Goal: Task Accomplishment & Management: Manage account settings

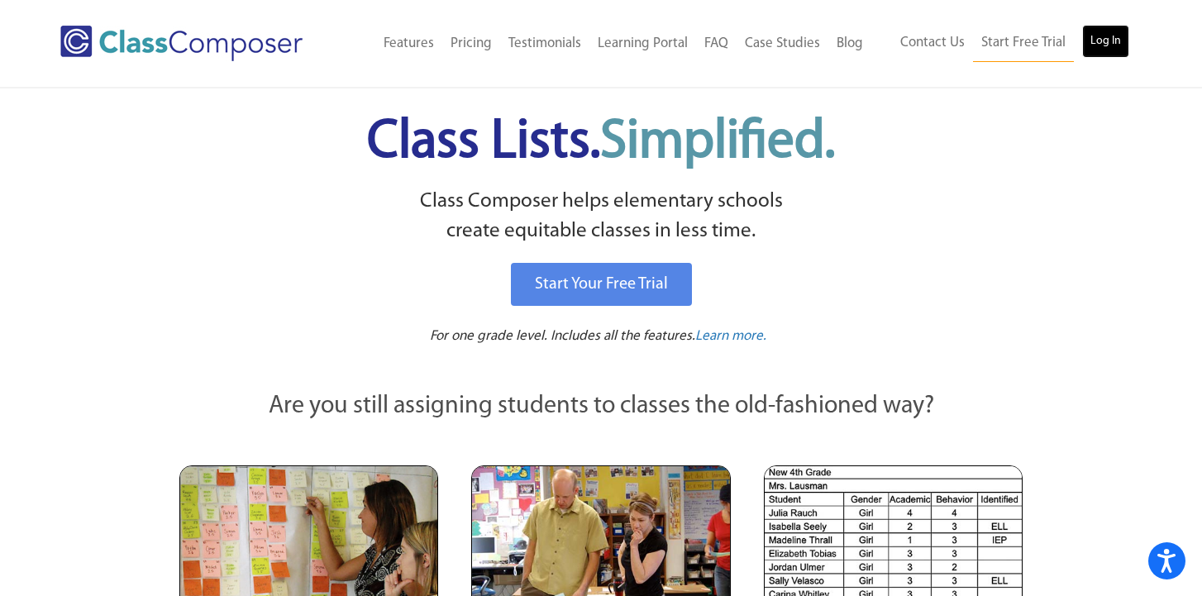
click at [1095, 42] on link "Log In" at bounding box center [1105, 41] width 47 height 33
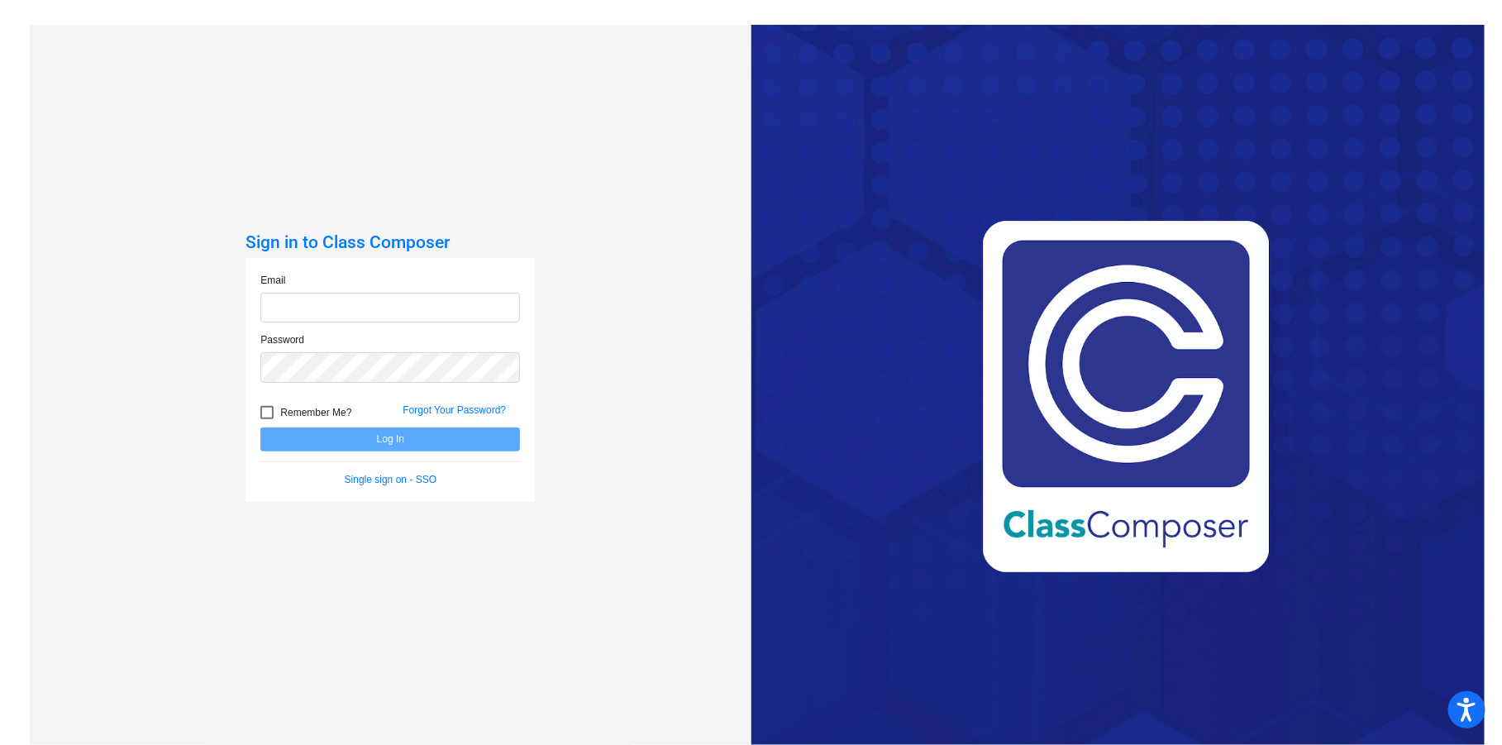
type input "wbrandt@hershey.k12.pa.us"
click at [382, 448] on button "Log In" at bounding box center [390, 439] width 260 height 24
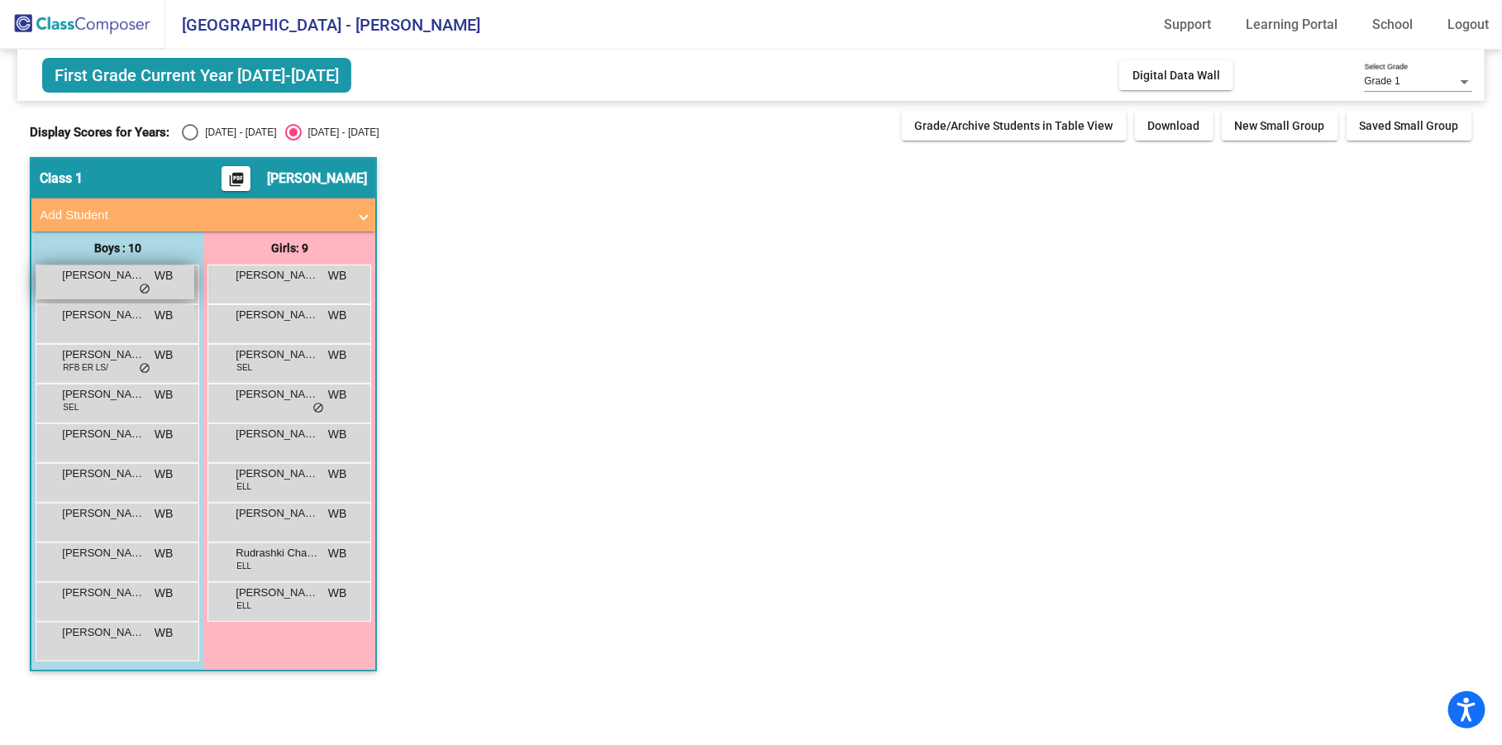
click at [103, 294] on div "Alexander (Alex) French WB lock do_not_disturb_alt" at bounding box center [115, 282] width 158 height 34
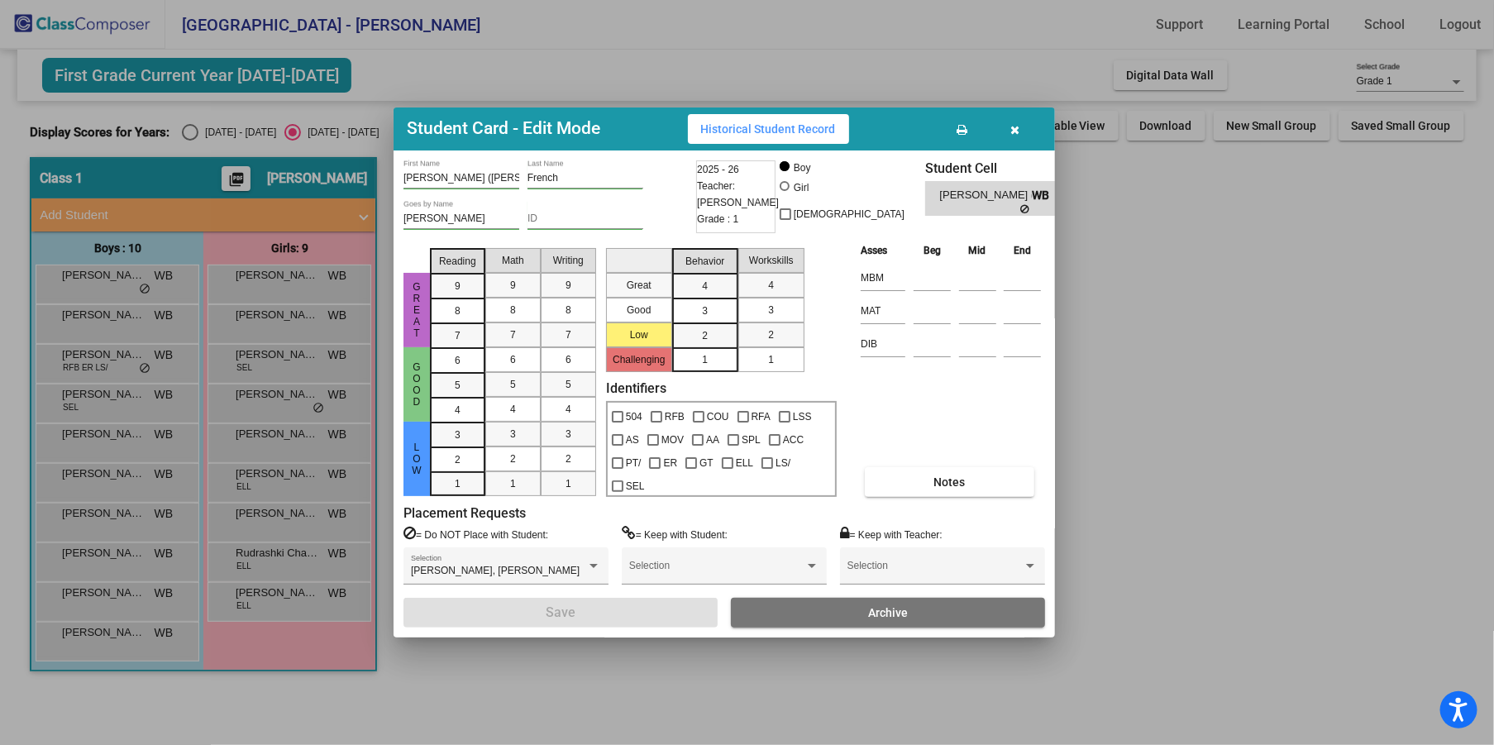
click at [1020, 127] on button "button" at bounding box center [1015, 129] width 53 height 30
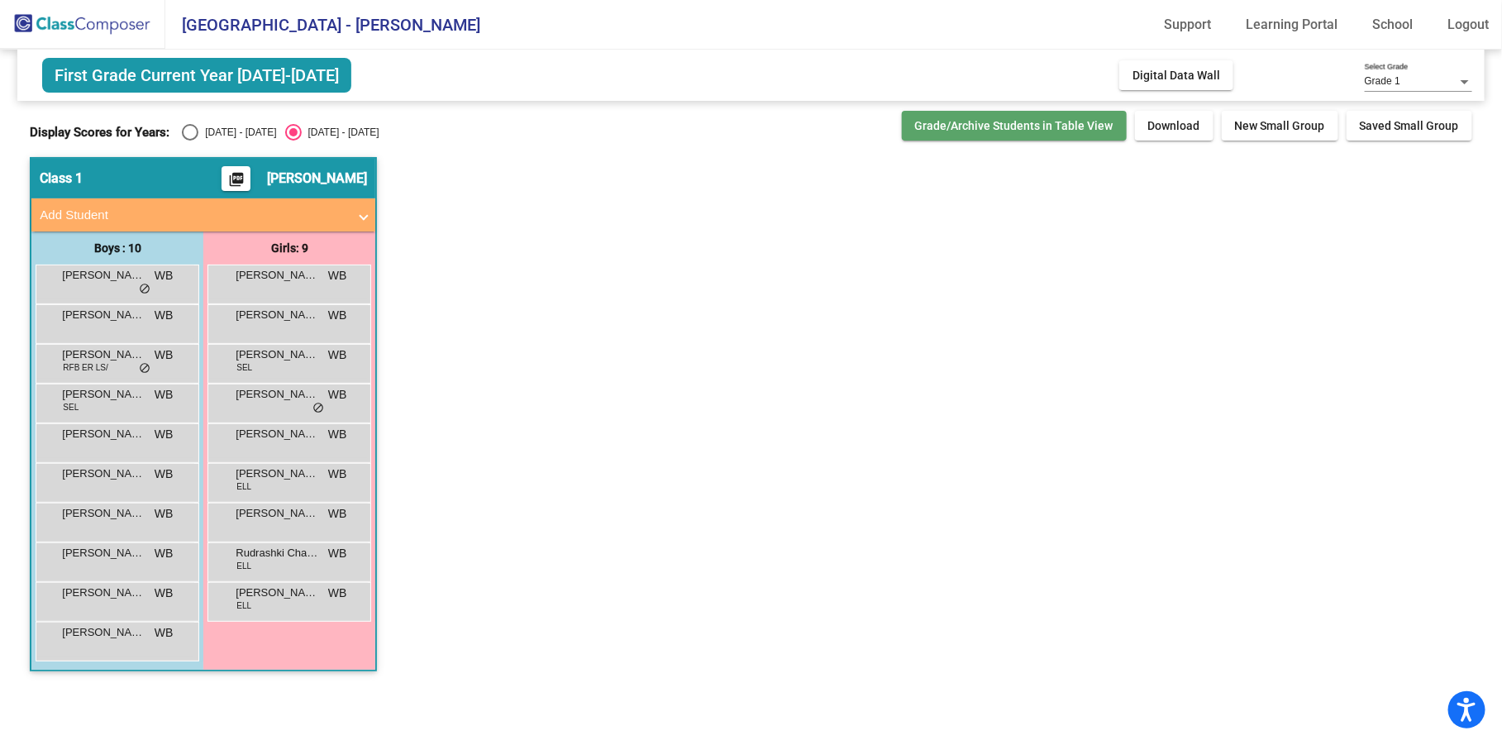
click at [1064, 135] on button "Grade/Archive Students in Table View" at bounding box center [1014, 126] width 225 height 30
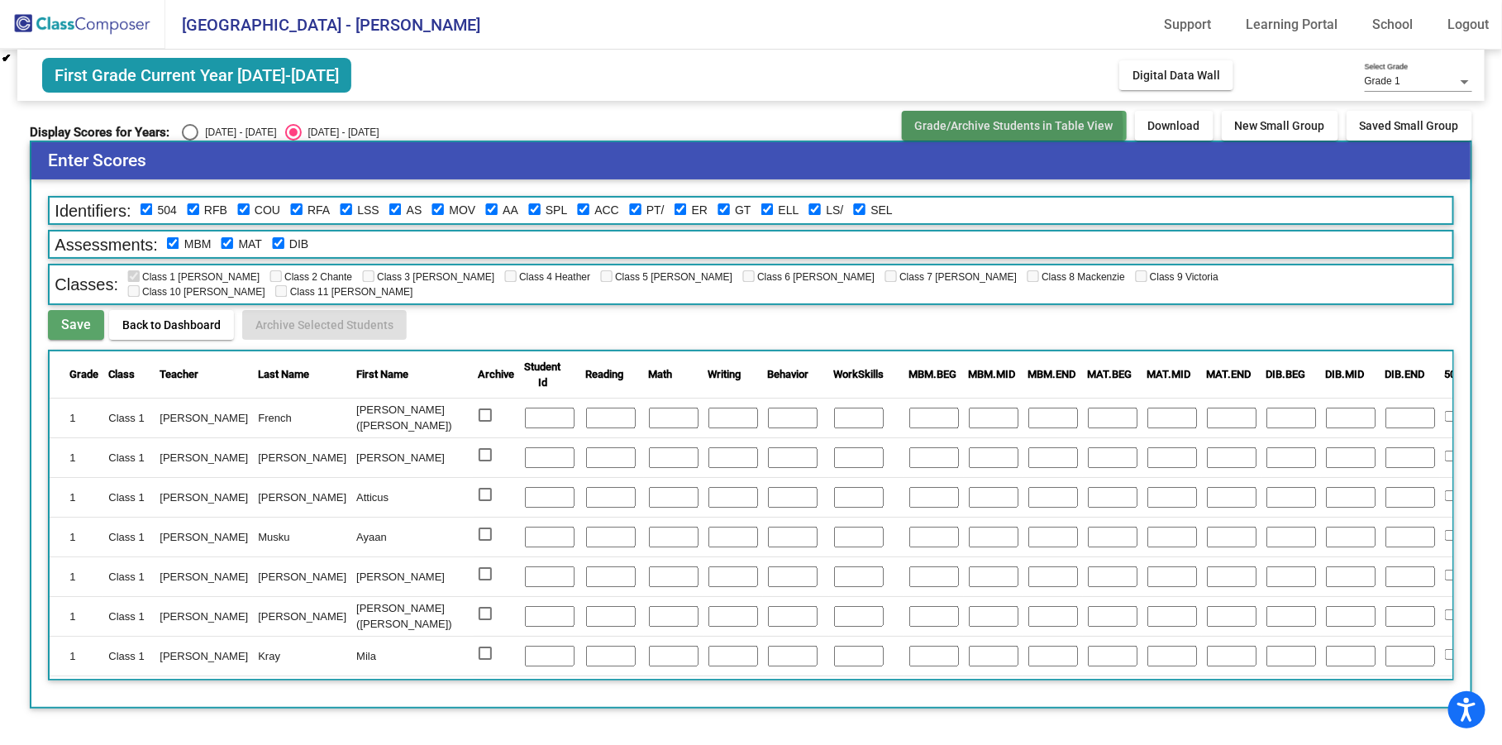
click at [1004, 127] on span "Grade/Archive Students in Table View" at bounding box center [1014, 125] width 198 height 13
click at [166, 77] on span "First Grade Current Year 2025-2026" at bounding box center [196, 75] width 309 height 35
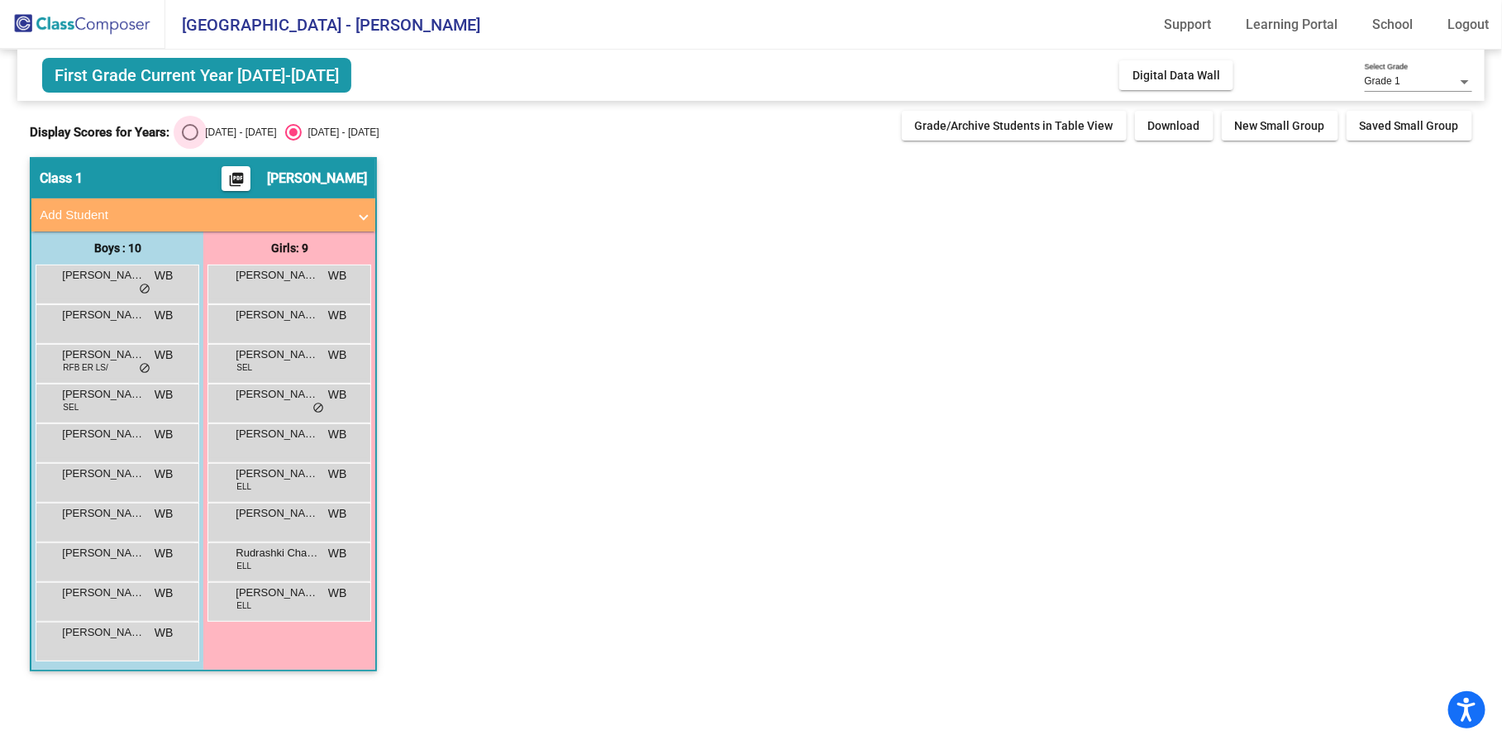
click at [195, 127] on div "Select an option" at bounding box center [190, 132] width 17 height 17
click at [190, 141] on input "2024 - 2025" at bounding box center [189, 141] width 1 height 1
radio input "true"
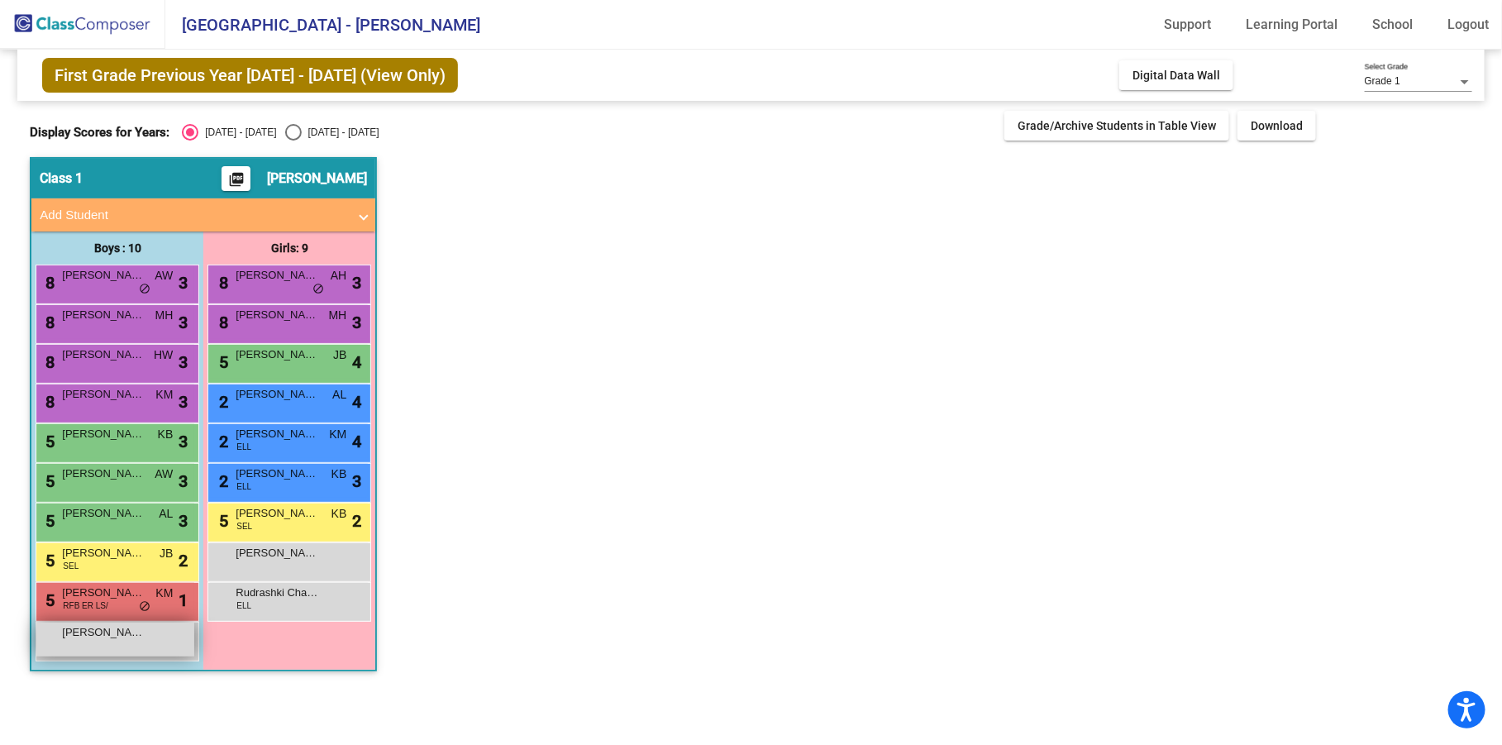
click at [128, 648] on div "Omar Mohamed lock do_not_disturb_alt" at bounding box center [115, 640] width 158 height 34
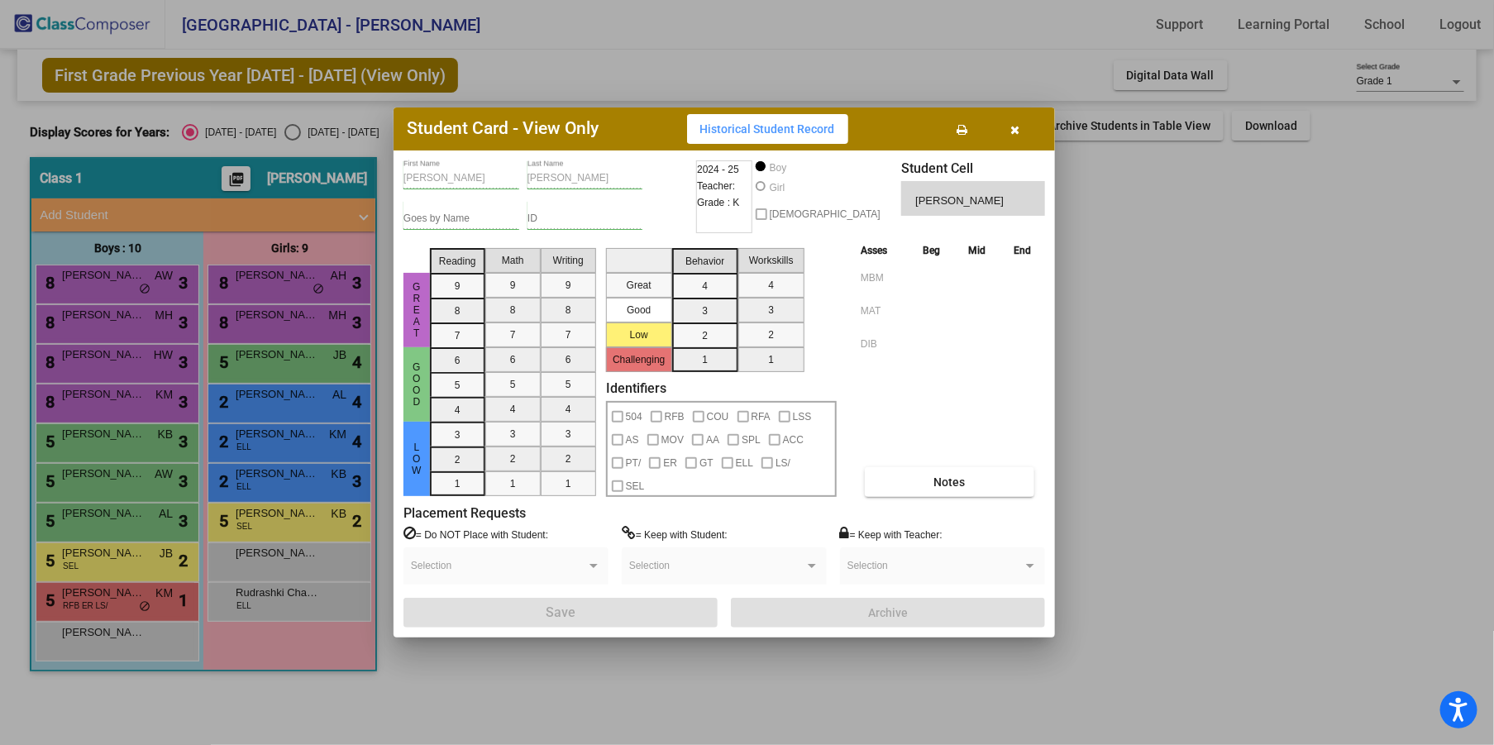
click at [1014, 124] on icon "button" at bounding box center [1015, 130] width 9 height 12
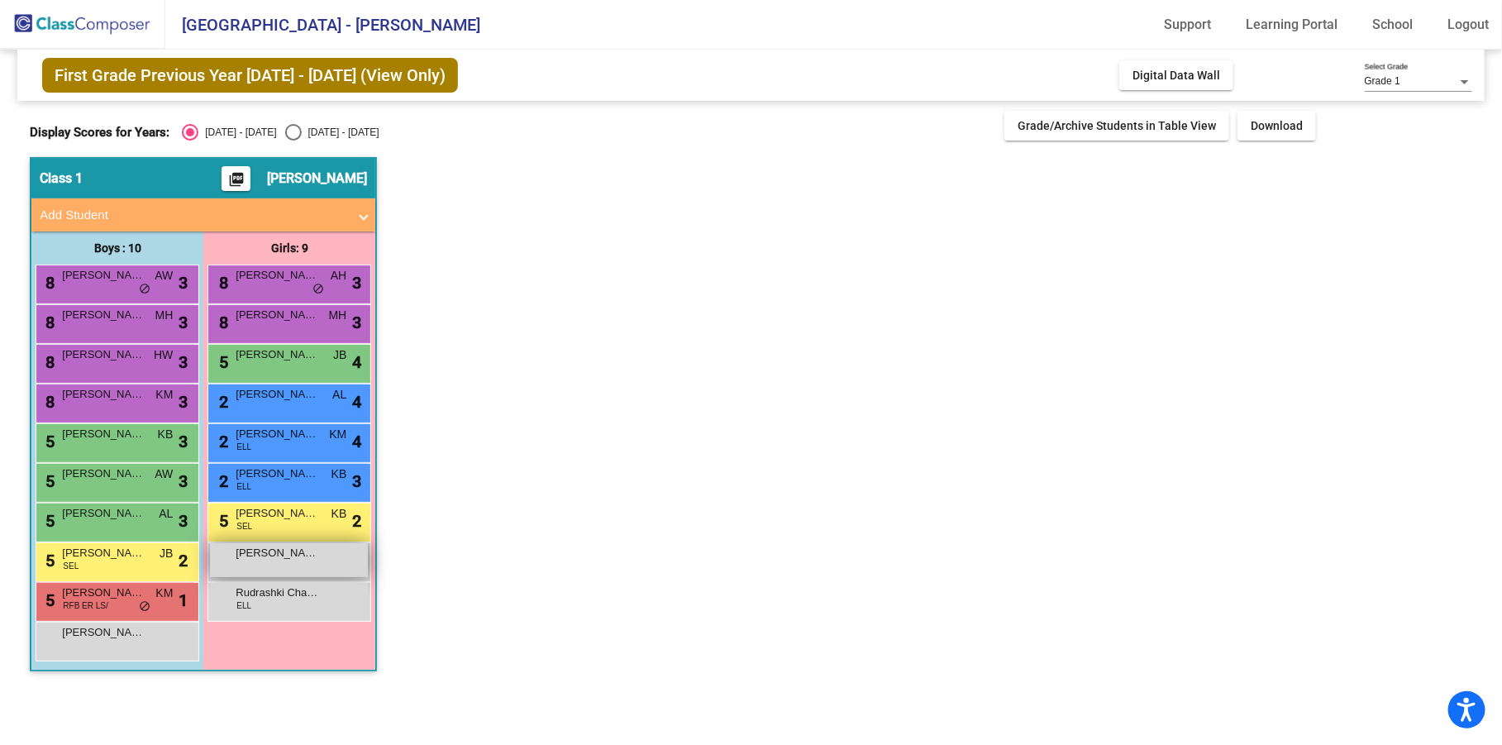
click at [285, 560] on span "Aliyah Forsythe" at bounding box center [277, 553] width 83 height 17
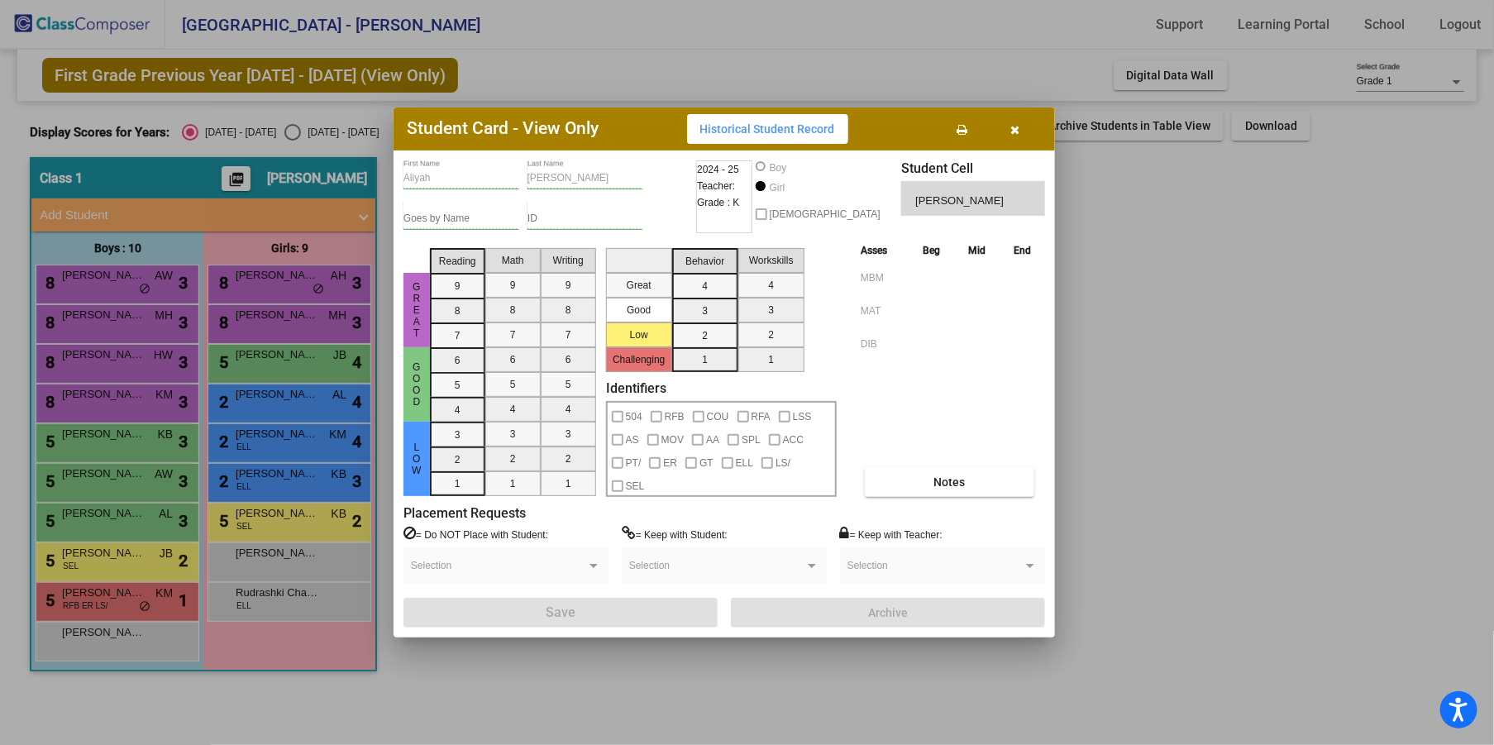
click at [1018, 126] on icon "button" at bounding box center [1015, 130] width 9 height 12
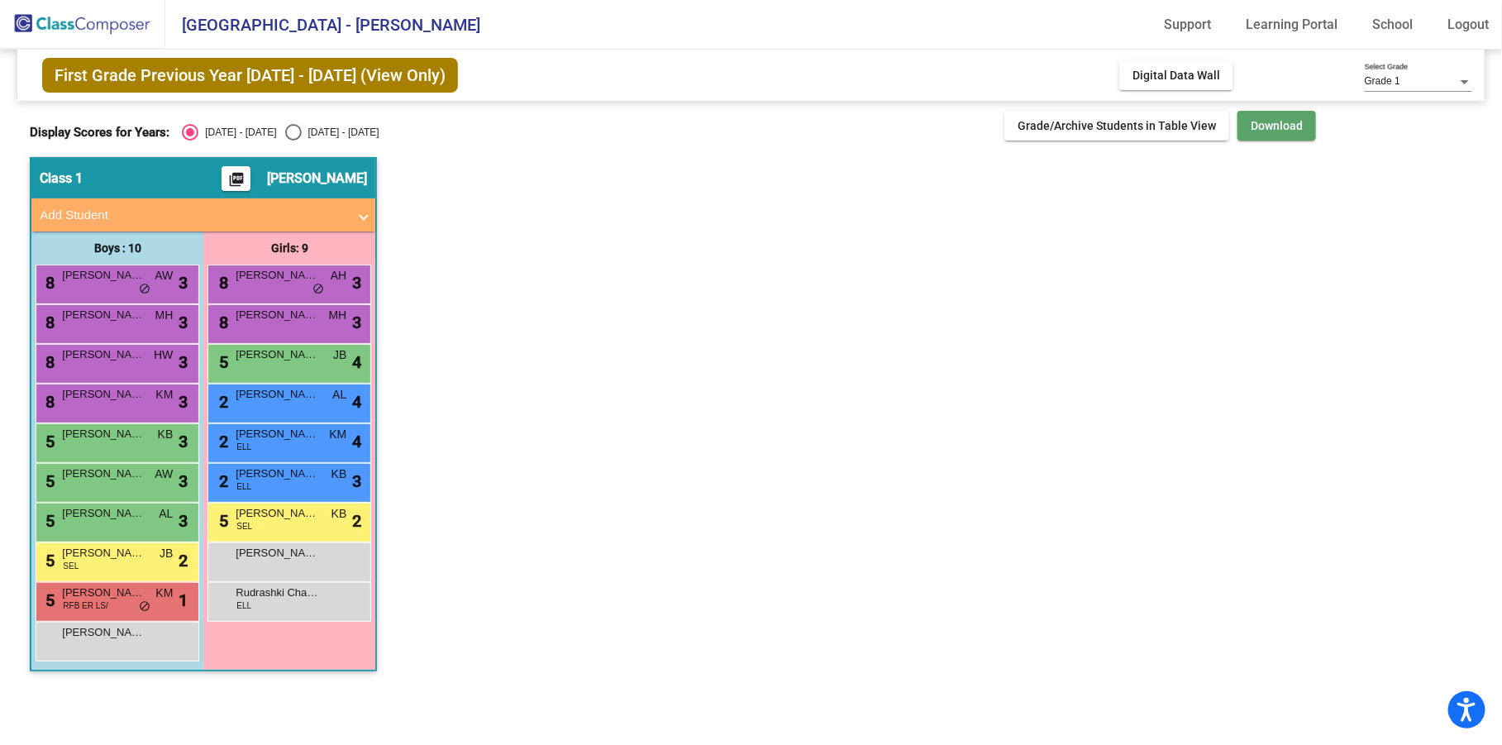
click at [1257, 127] on span "Download" at bounding box center [1277, 125] width 52 height 13
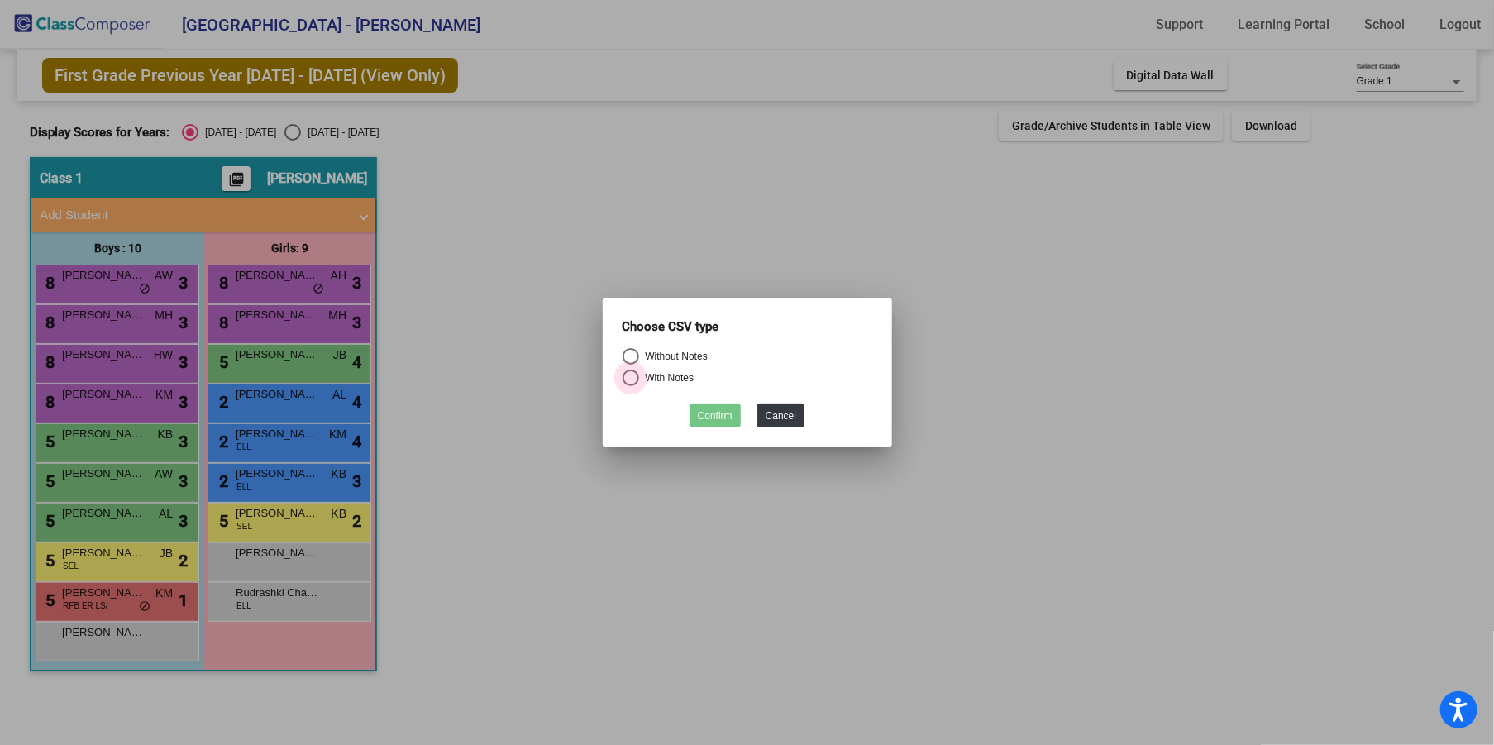
click at [633, 377] on div "Select an option" at bounding box center [631, 378] width 17 height 17
click at [631, 386] on input "With Notes" at bounding box center [630, 386] width 1 height 1
radio input "true"
click at [719, 419] on button "Confirm" at bounding box center [714, 415] width 51 height 24
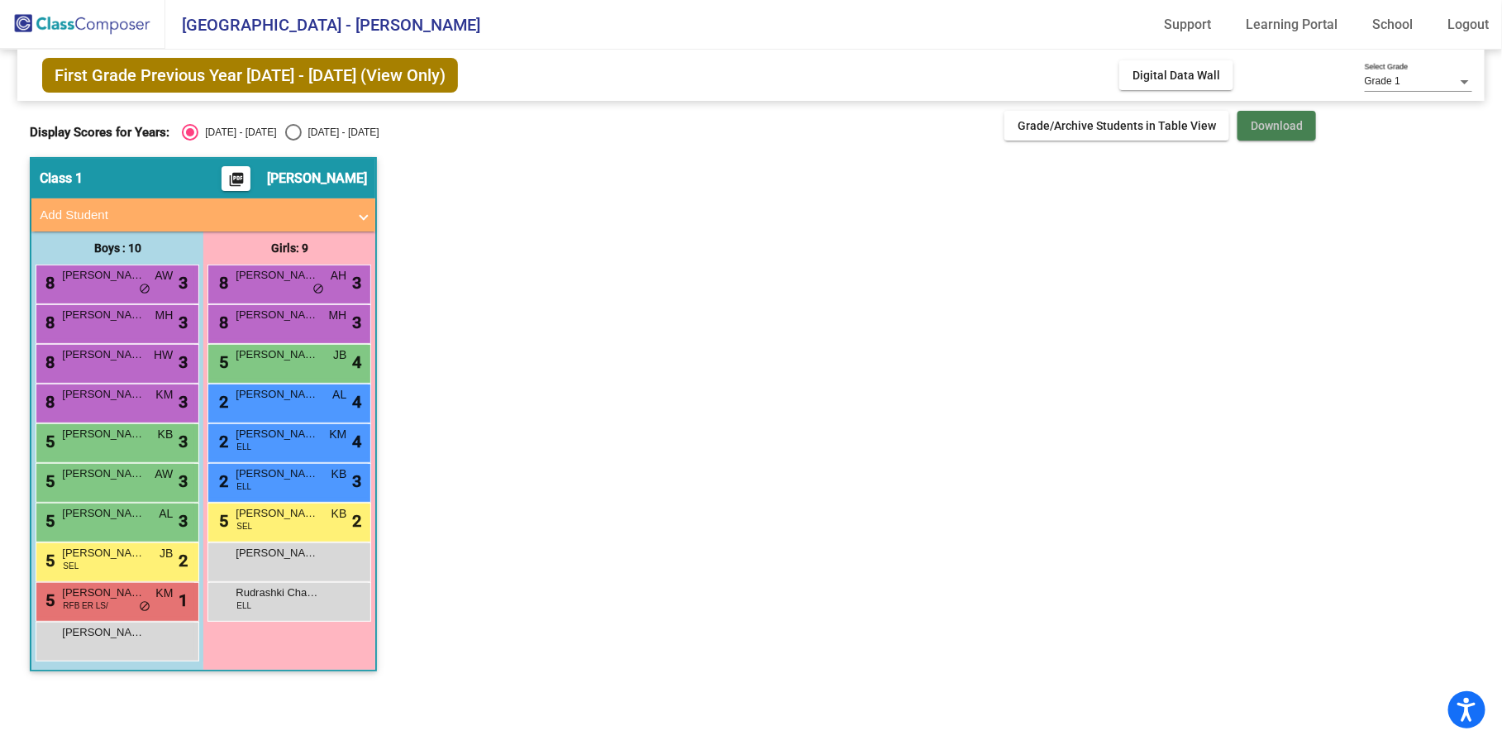
click at [1262, 122] on span "Download" at bounding box center [1277, 125] width 52 height 13
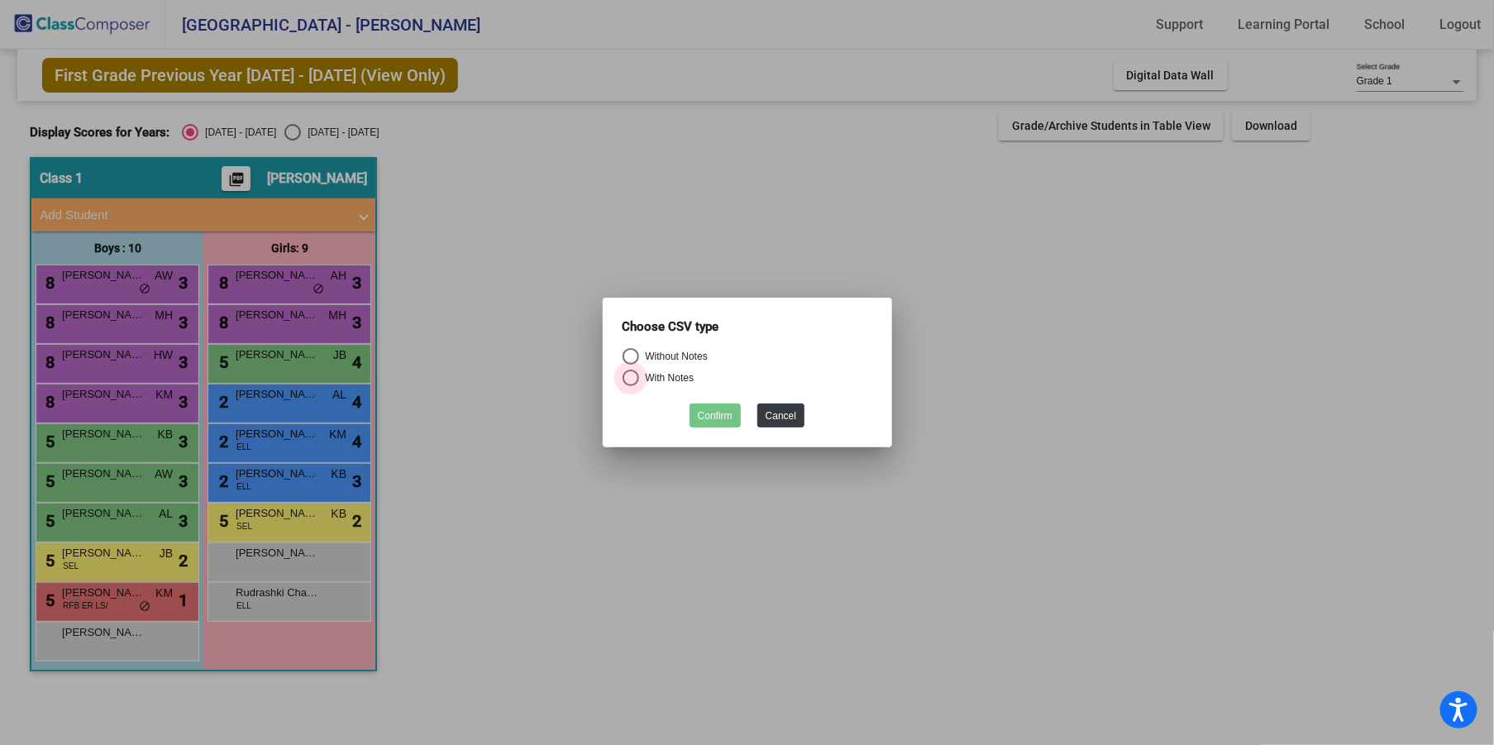
click at [629, 379] on div "Select an option" at bounding box center [631, 378] width 17 height 17
click at [630, 386] on input "With Notes" at bounding box center [630, 386] width 1 height 1
radio input "true"
click at [1015, 216] on div at bounding box center [747, 372] width 1494 height 745
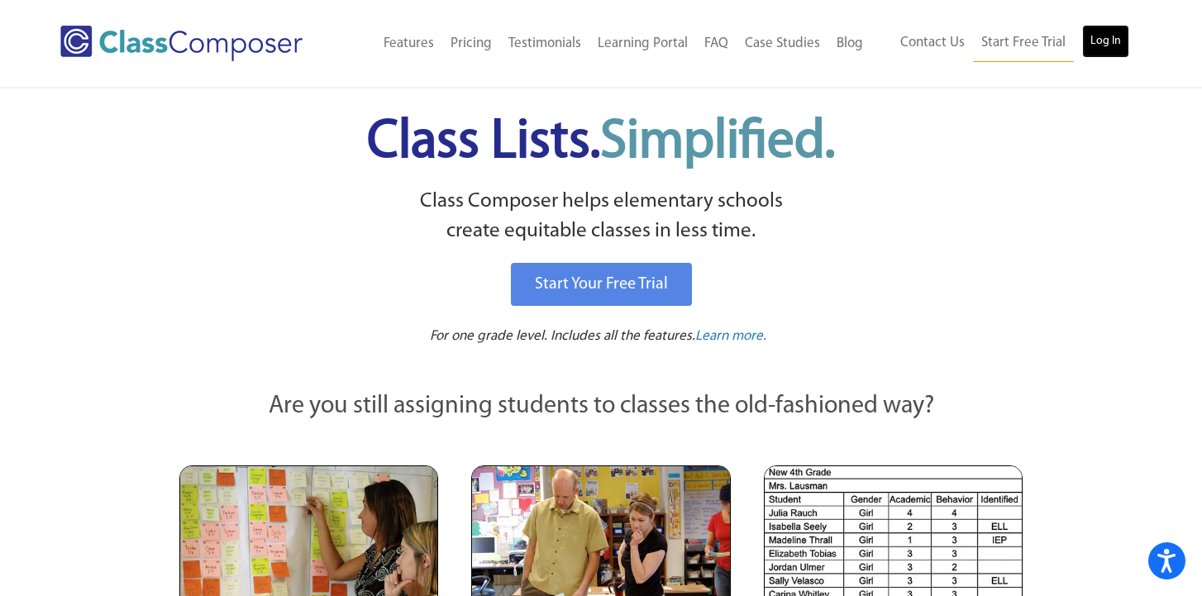
click at [1109, 32] on link "Log In" at bounding box center [1105, 41] width 47 height 33
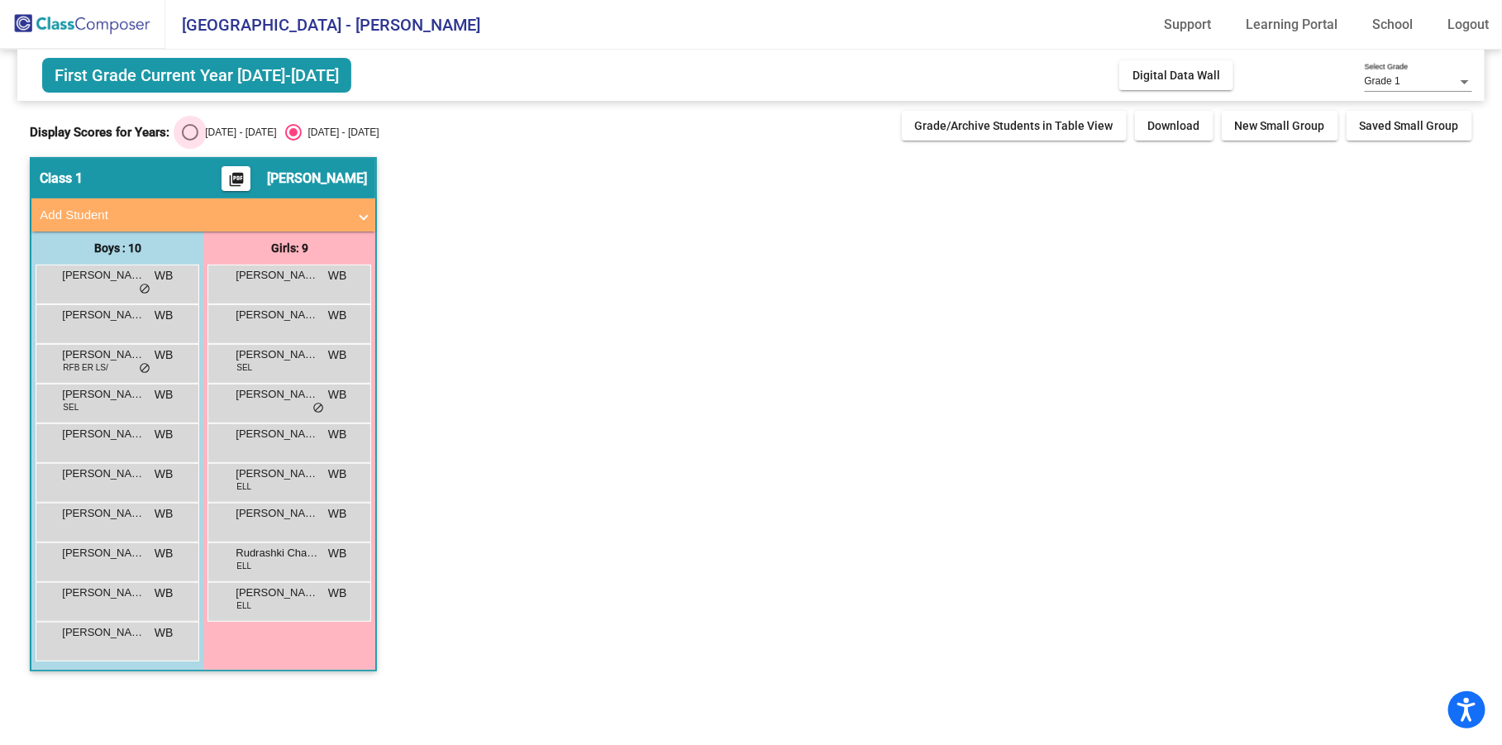
click at [193, 133] on div "Select an option" at bounding box center [190, 132] width 17 height 17
click at [190, 141] on input "[DATE] - [DATE]" at bounding box center [189, 141] width 1 height 1
radio input "true"
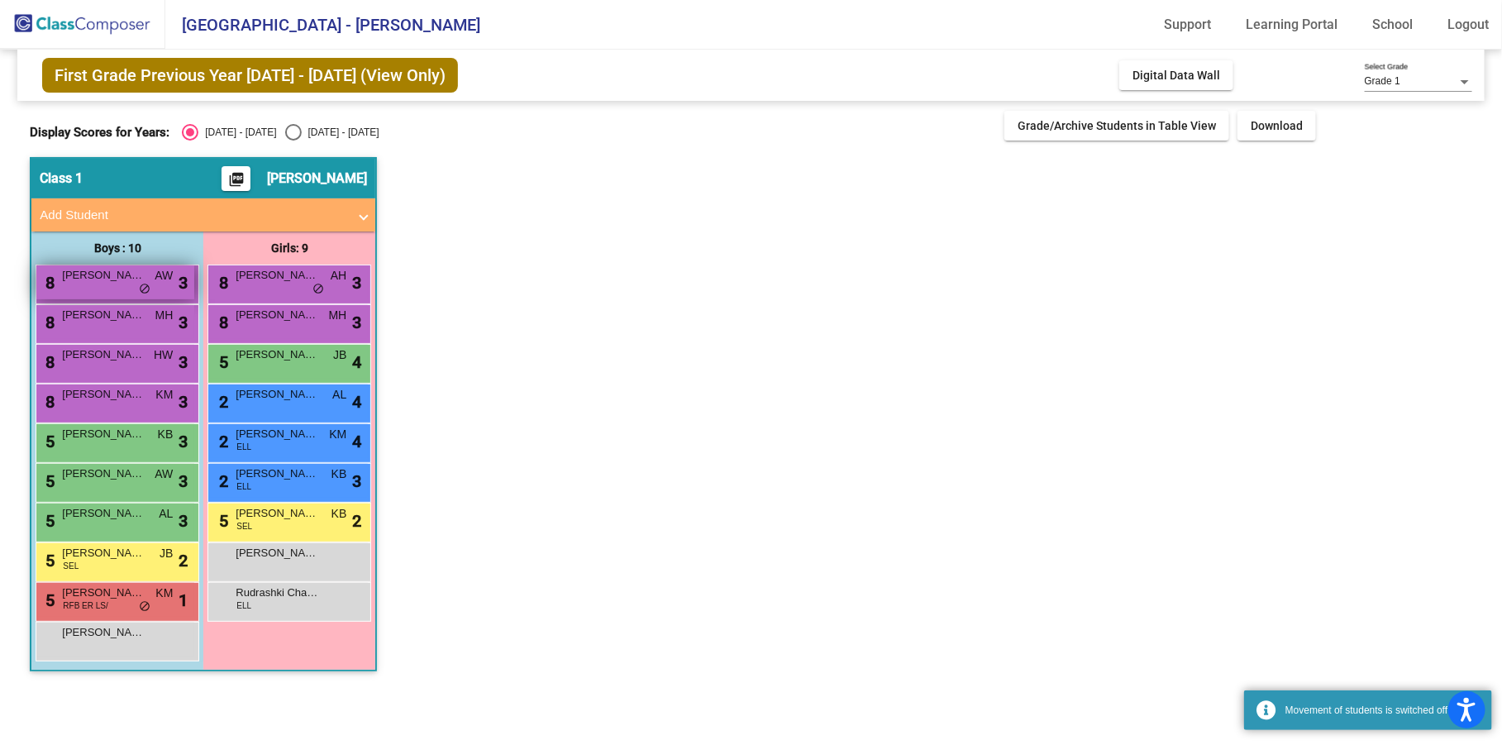
click at [140, 289] on span "do_not_disturb_alt" at bounding box center [145, 289] width 12 height 13
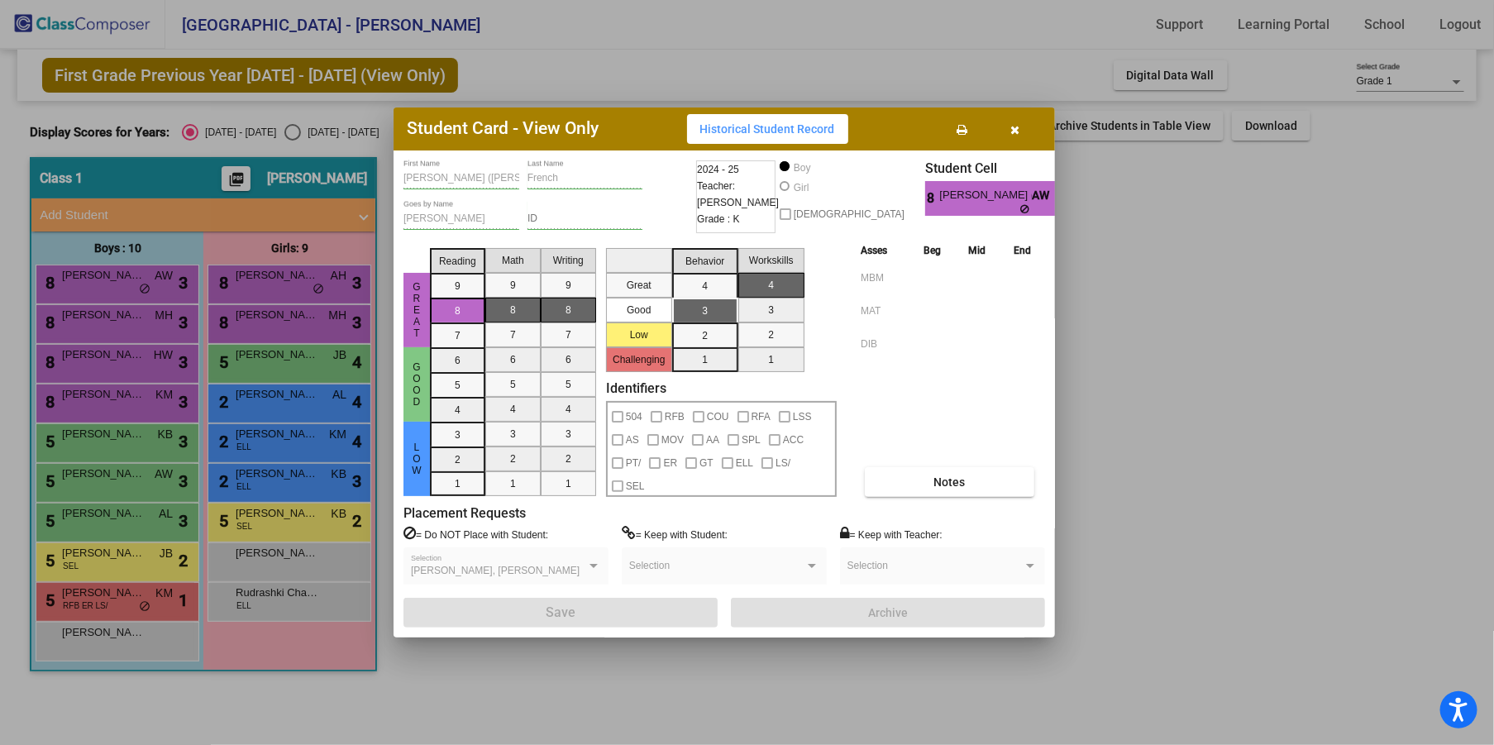
click at [118, 318] on div at bounding box center [747, 372] width 1494 height 745
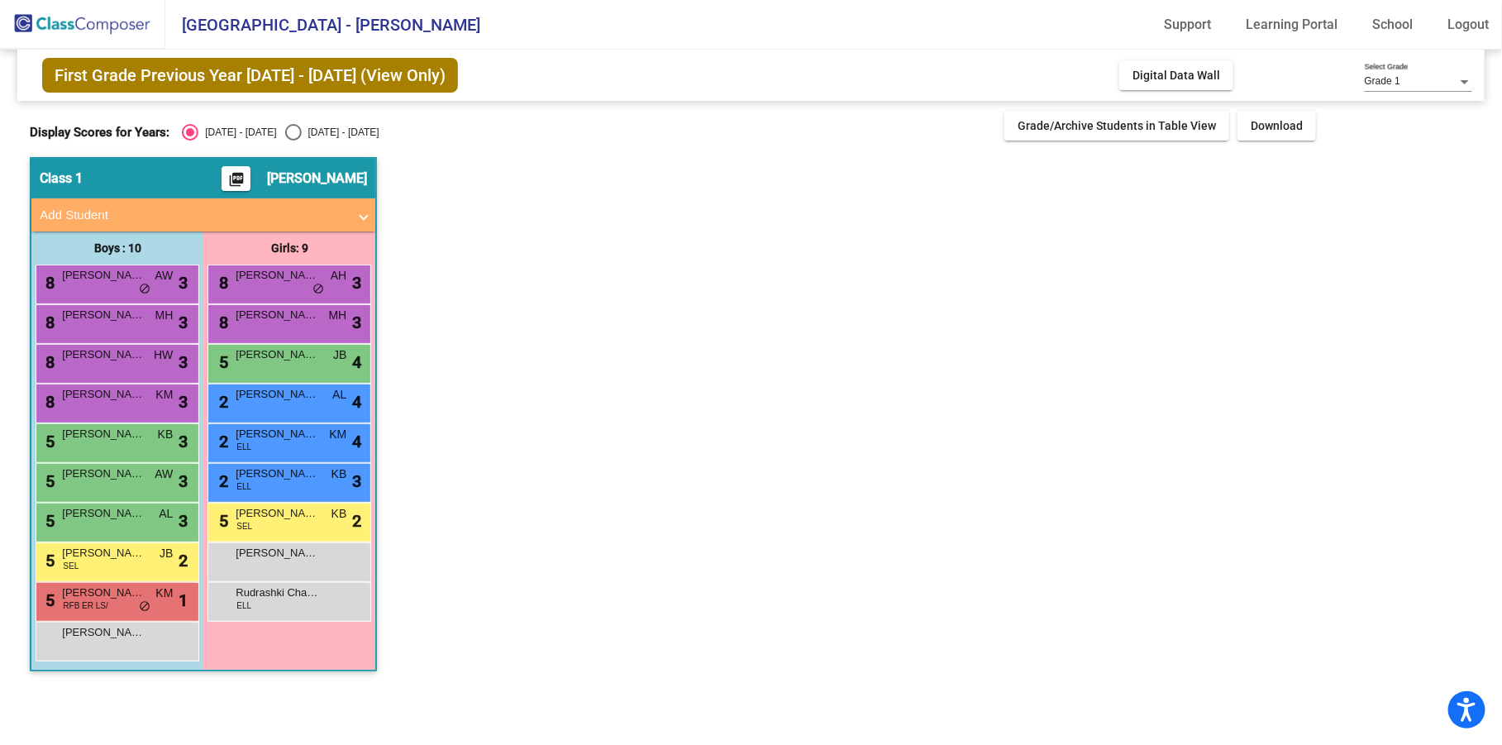
click at [118, 318] on span "Atticus Wiesman" at bounding box center [103, 315] width 83 height 17
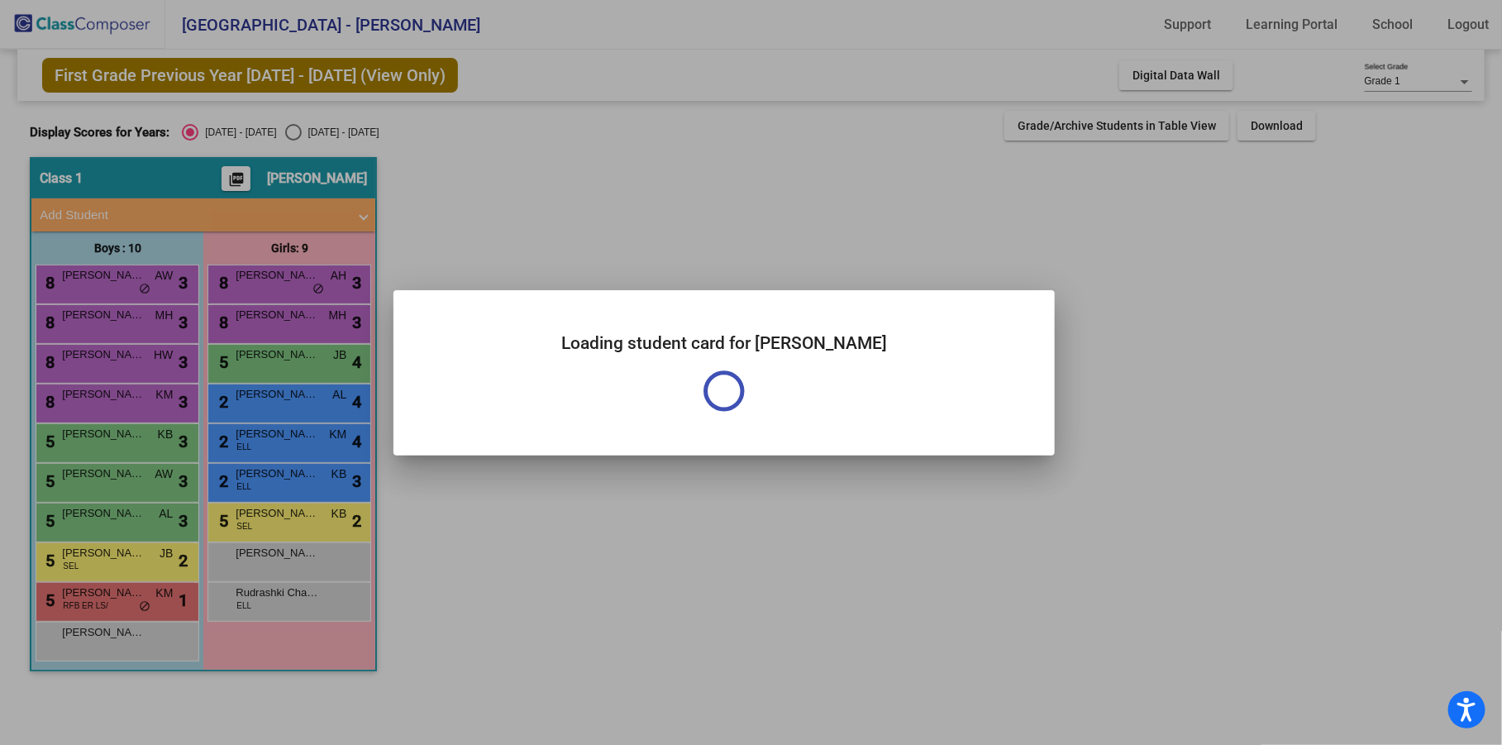
click at [118, 318] on div at bounding box center [751, 372] width 1502 height 745
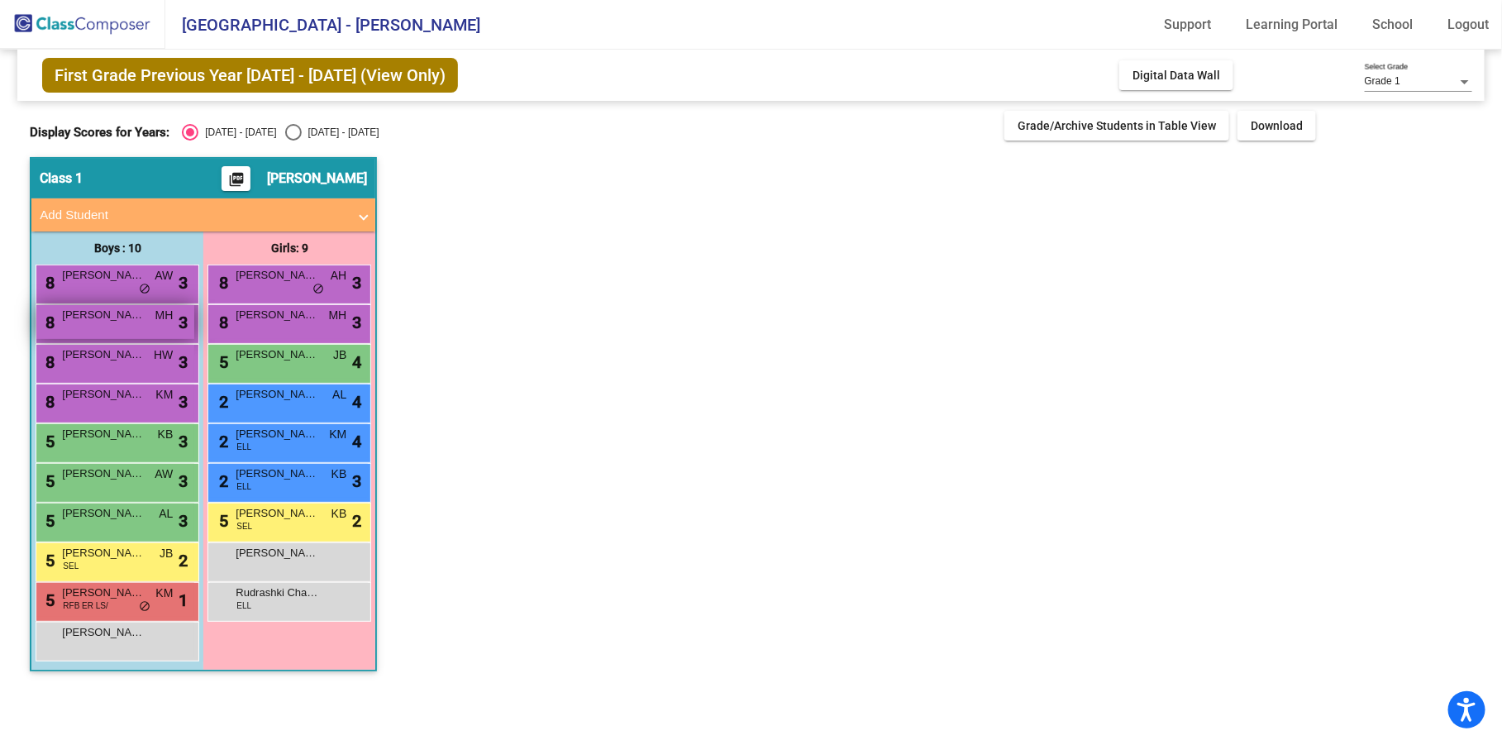
click at [141, 322] on span "Atticus Wiesman" at bounding box center [103, 315] width 83 height 17
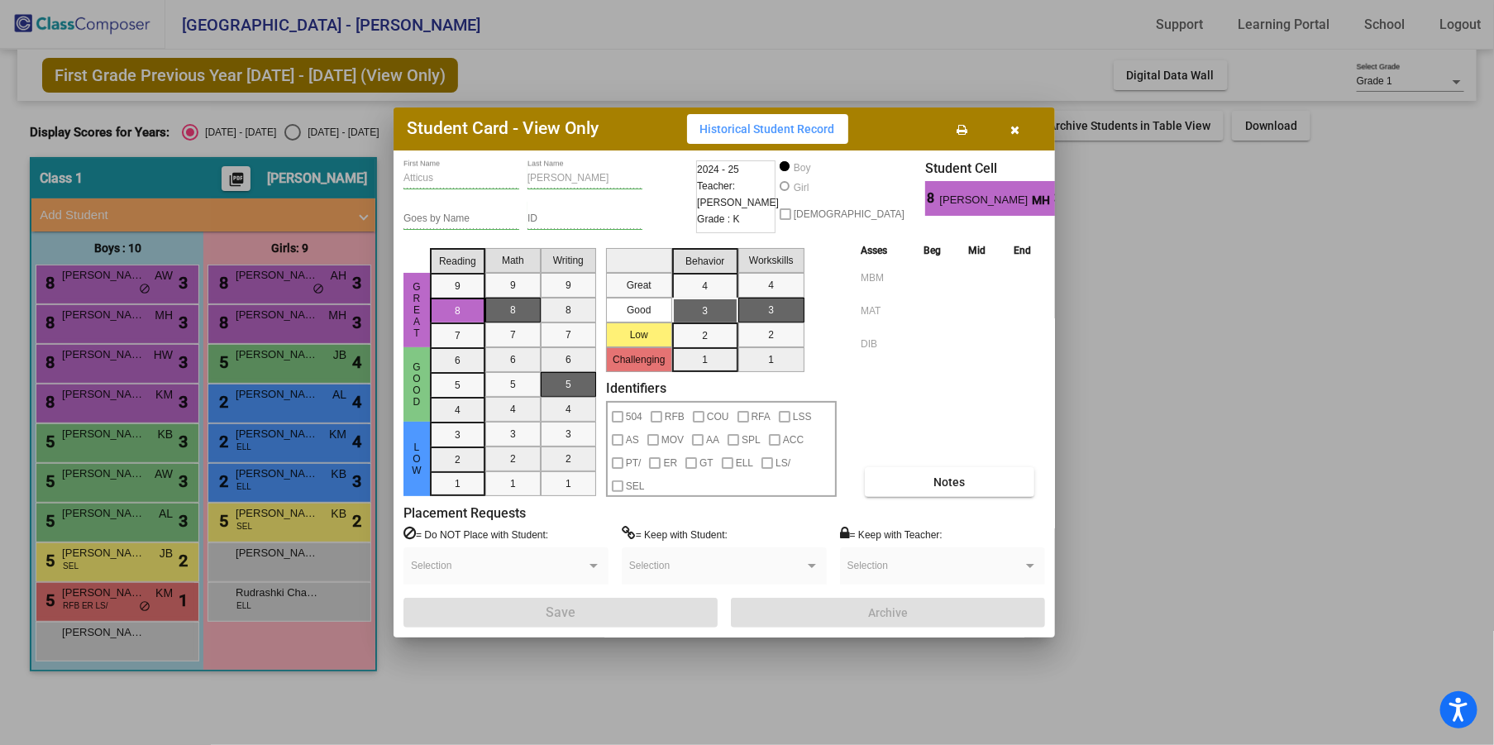
click at [90, 369] on div at bounding box center [747, 372] width 1494 height 745
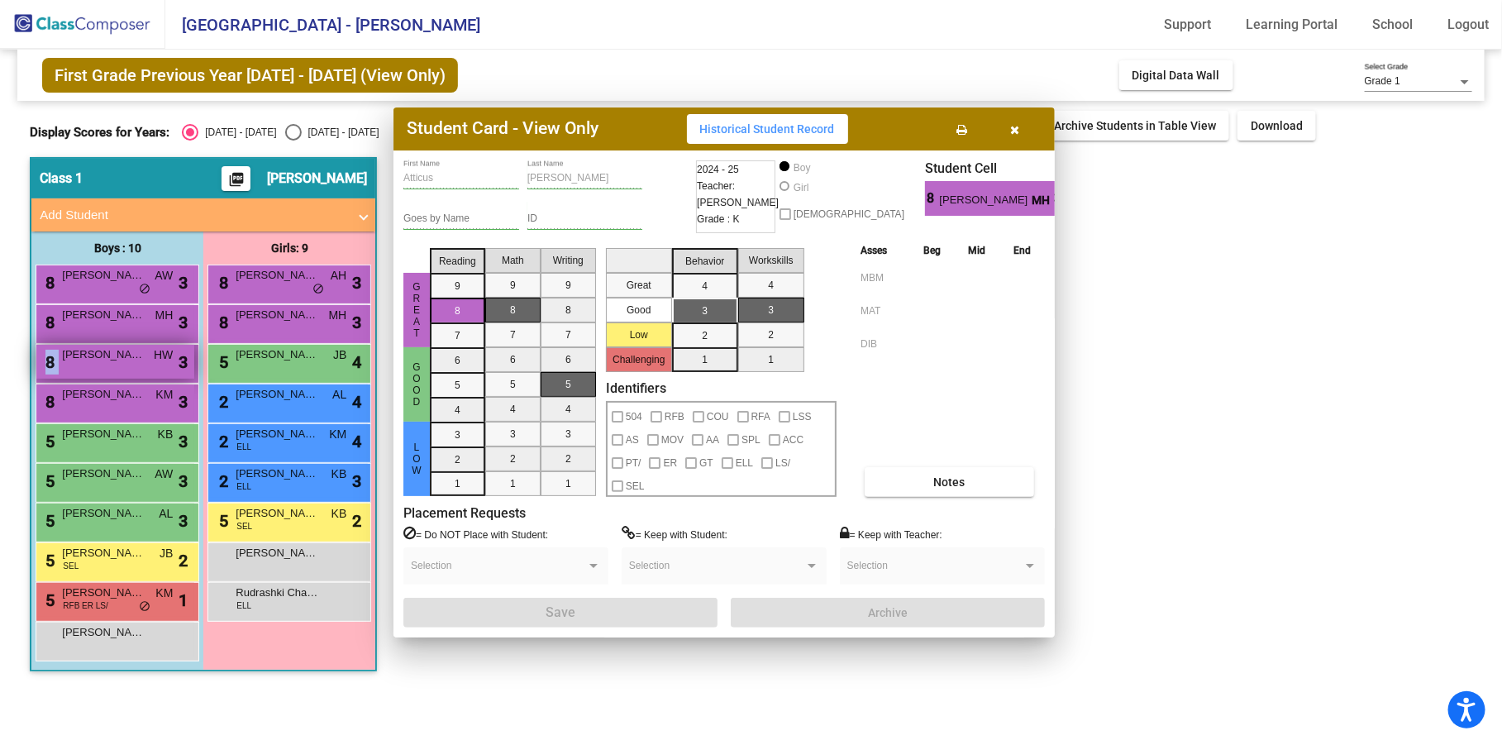
click at [90, 368] on div "8 John (Jack) Shields HW lock do_not_disturb_alt 3" at bounding box center [115, 362] width 158 height 34
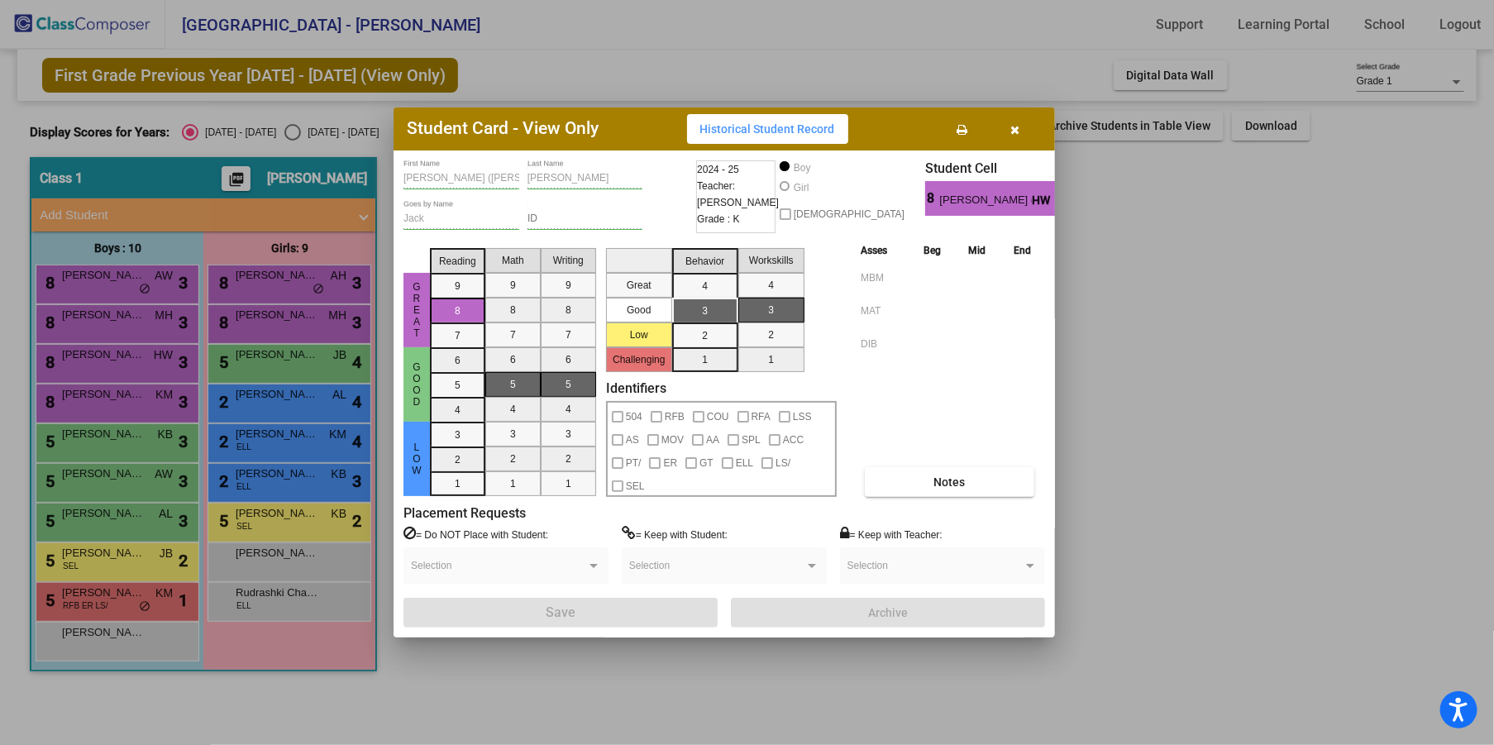
click at [101, 400] on div at bounding box center [747, 372] width 1494 height 745
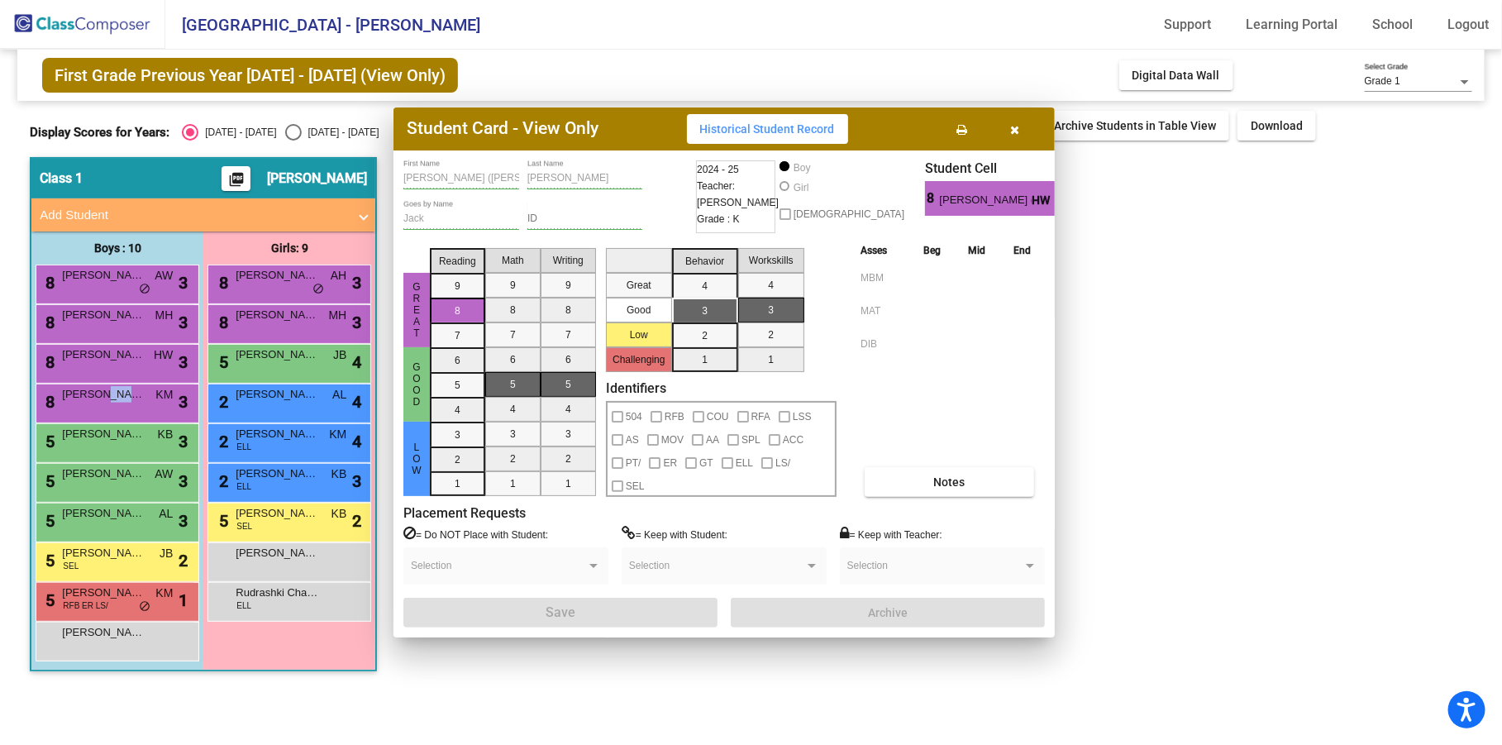
click at [101, 400] on span "Oliver Arceo-Garcia" at bounding box center [103, 394] width 83 height 17
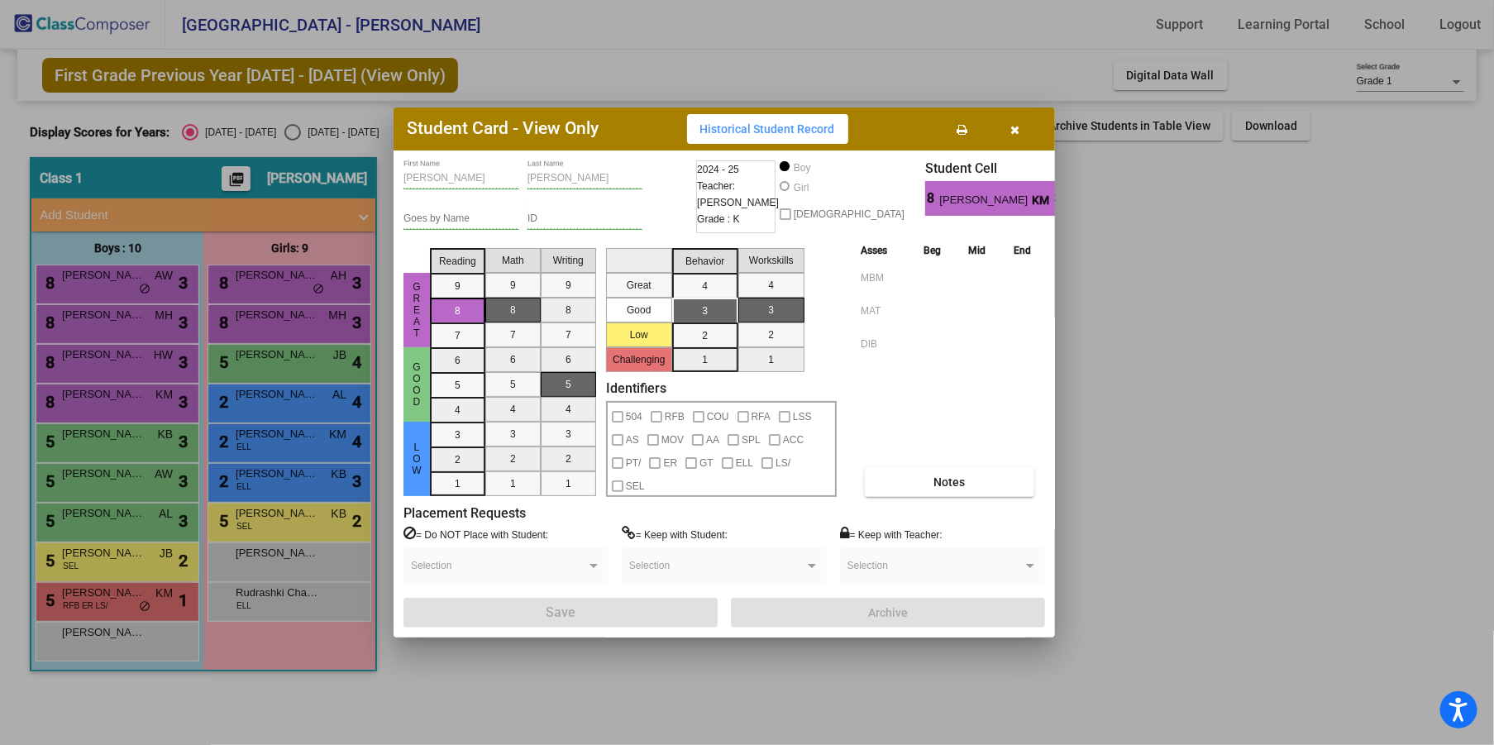
click at [101, 435] on div at bounding box center [747, 372] width 1494 height 745
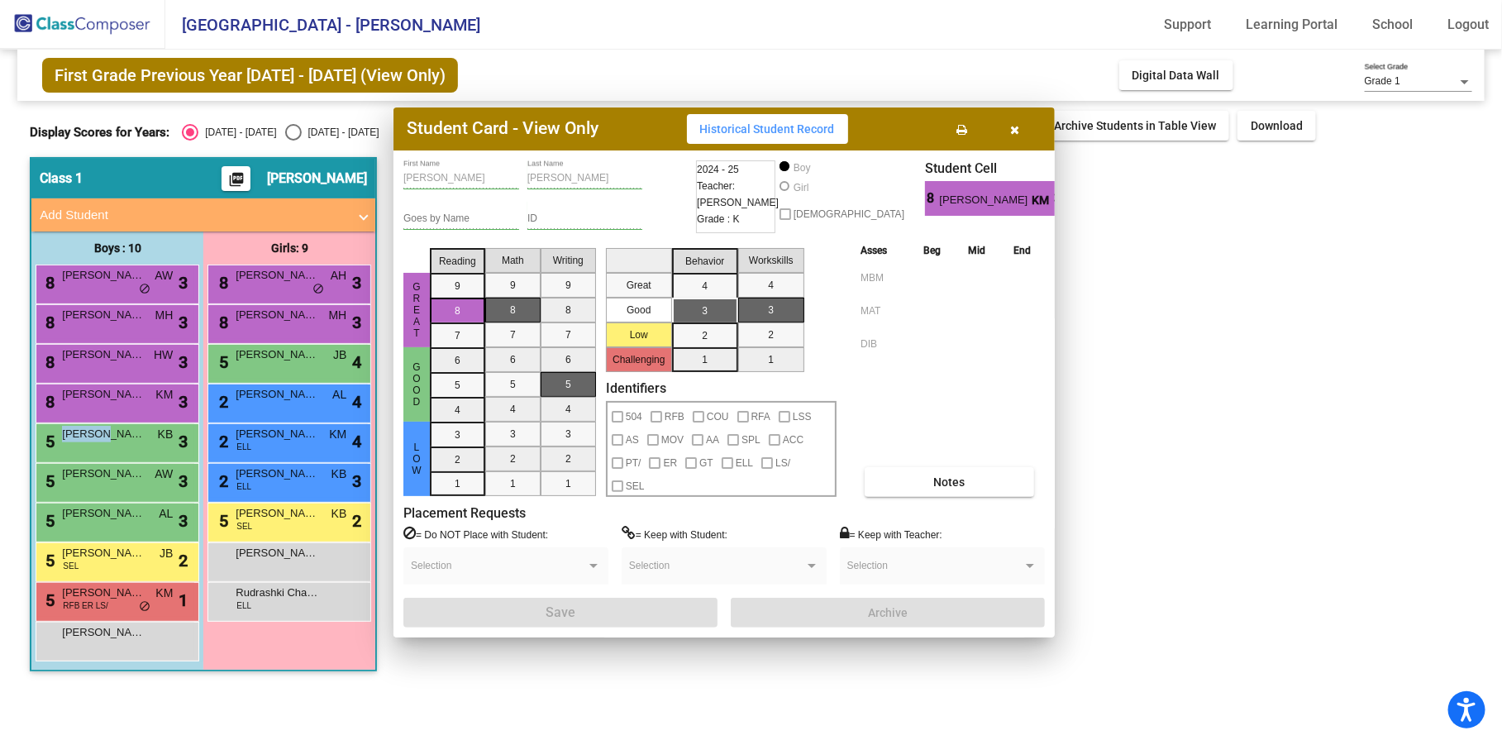
click at [101, 435] on span "Mohamed Zayan Dawood" at bounding box center [103, 434] width 83 height 17
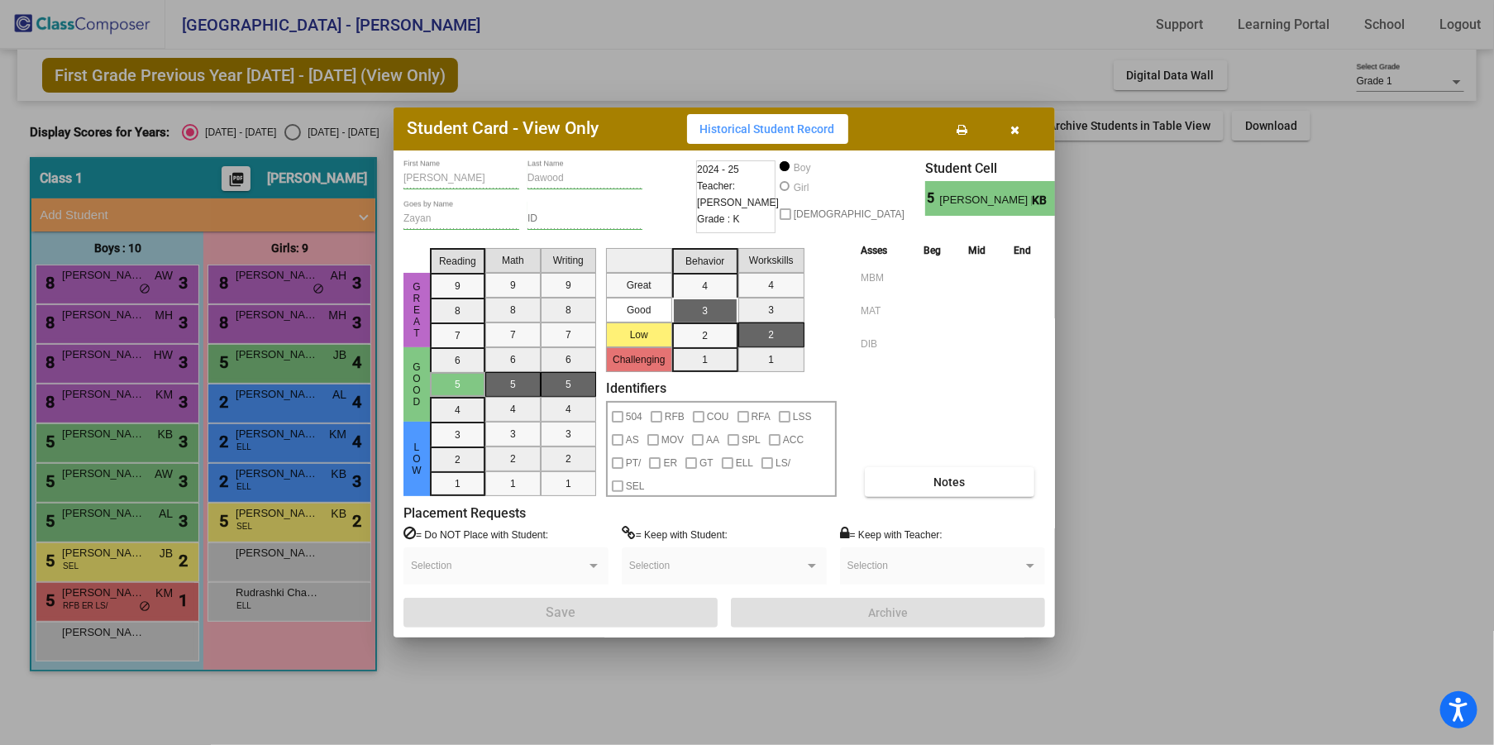
click at [91, 478] on div at bounding box center [747, 372] width 1494 height 745
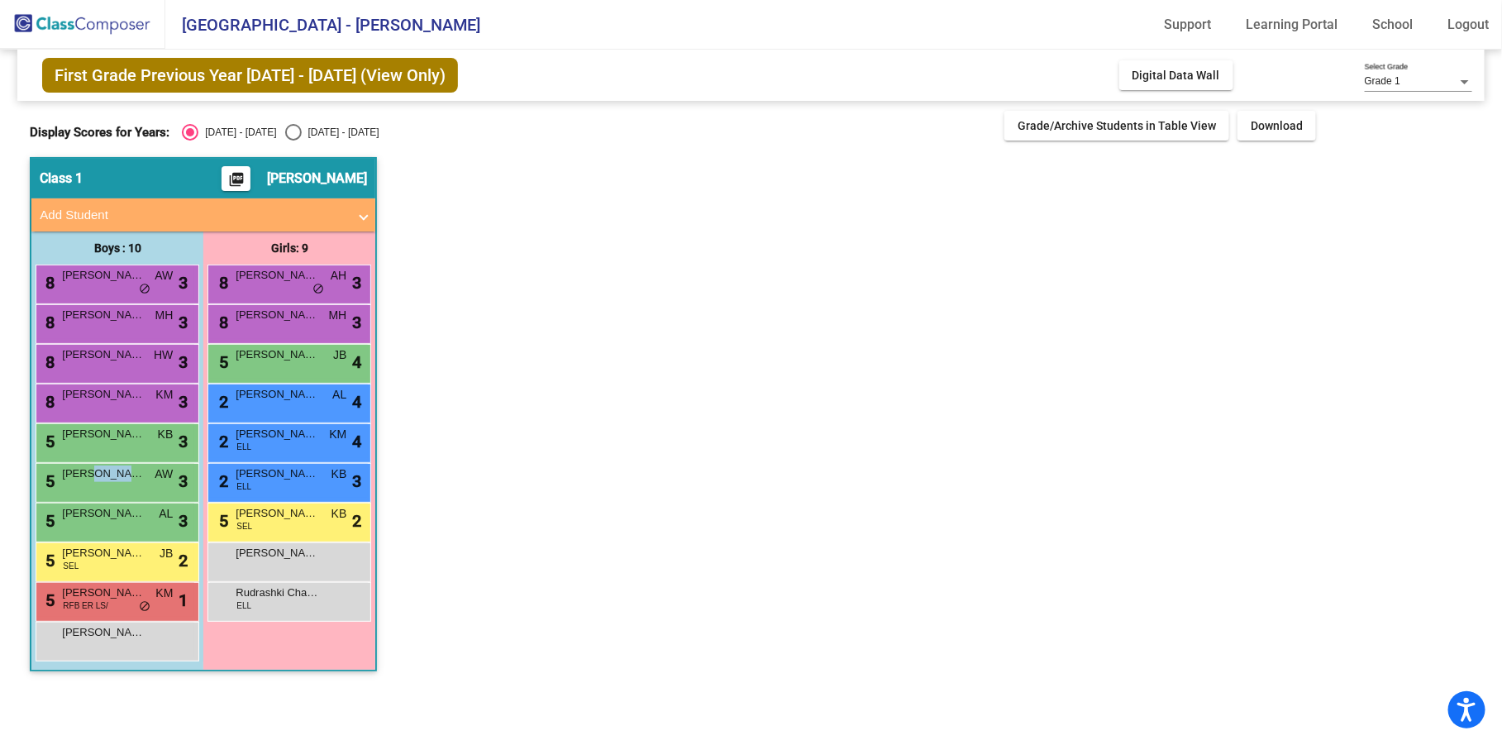
click at [91, 478] on span "Noah Thieroff" at bounding box center [103, 473] width 83 height 17
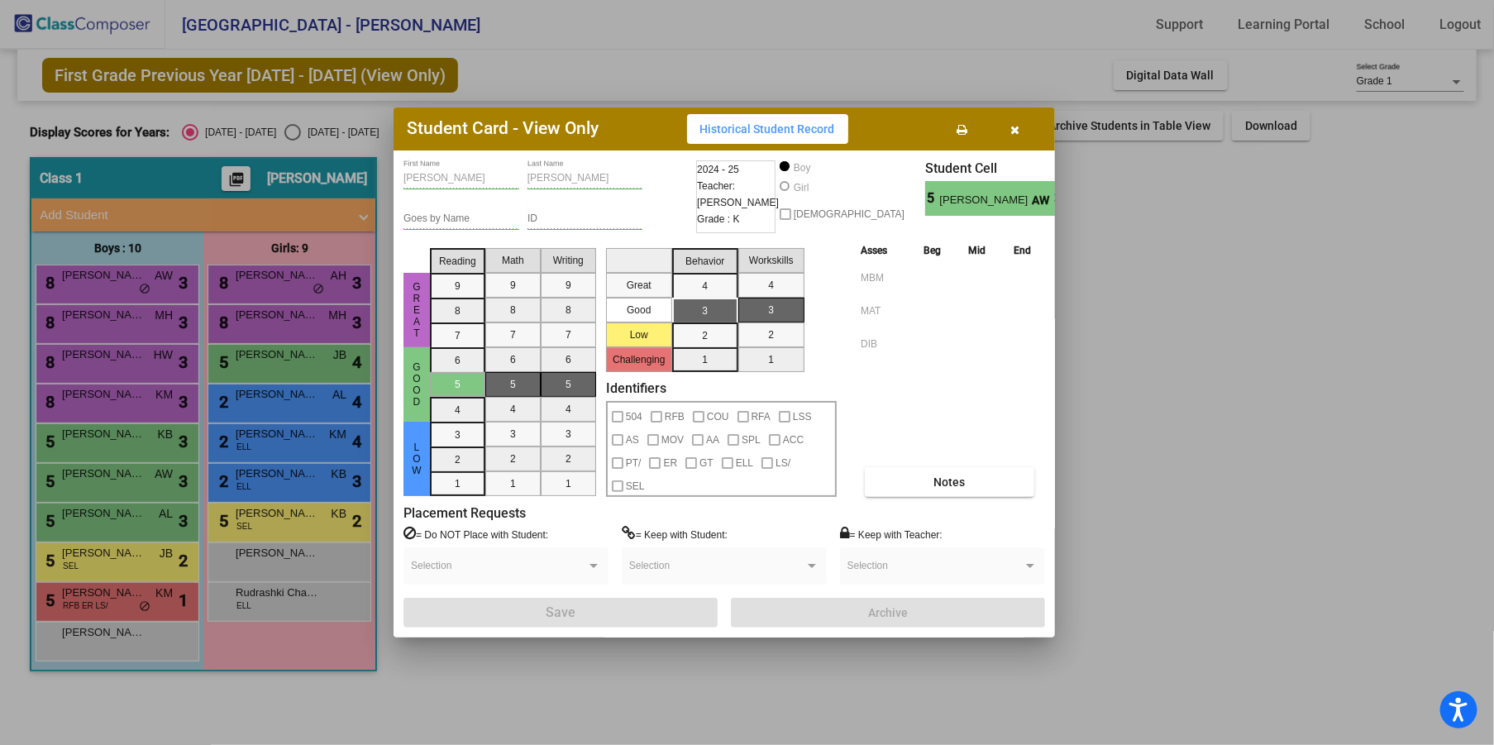
click at [101, 529] on div at bounding box center [747, 372] width 1494 height 745
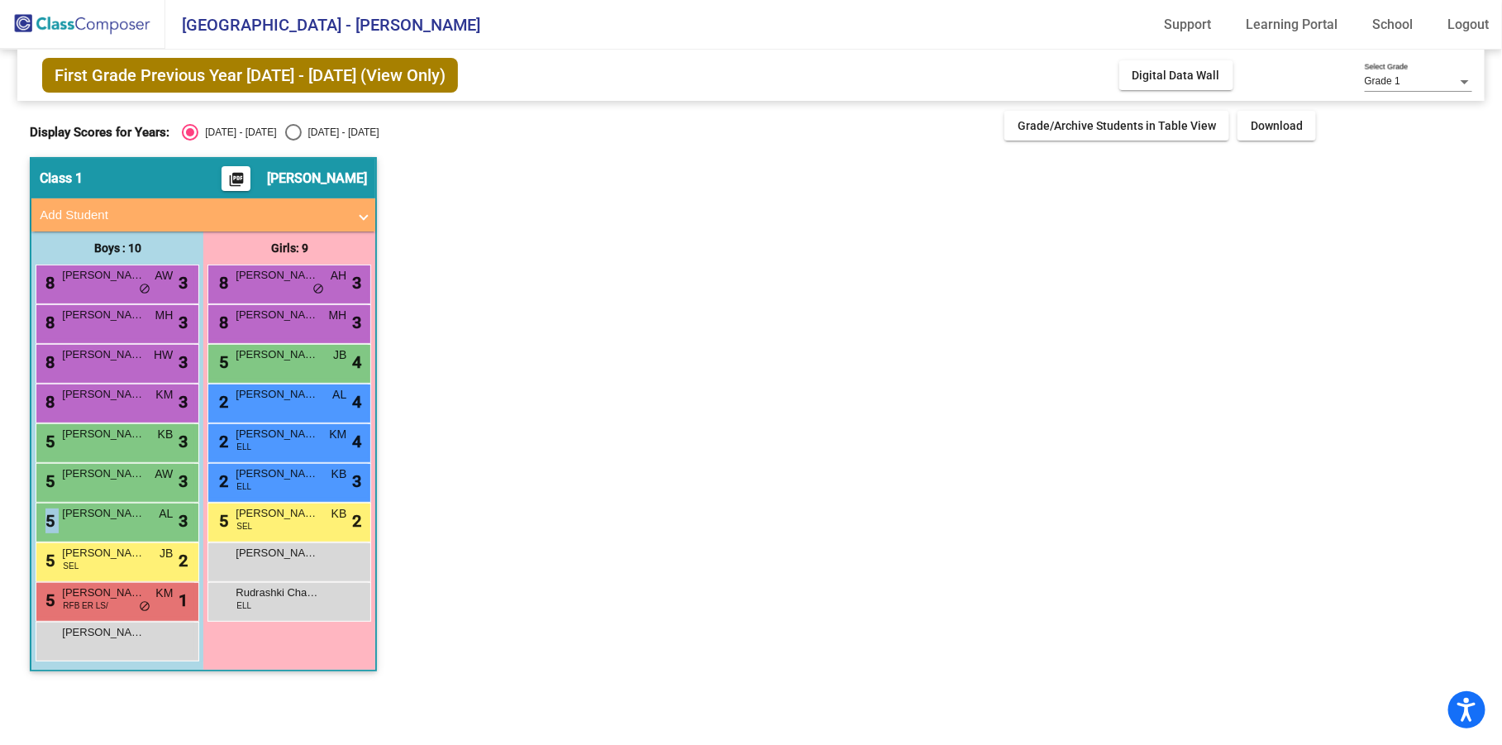
click at [101, 529] on div "5 Rhett Smith AL lock do_not_disturb_alt 3" at bounding box center [115, 520] width 158 height 34
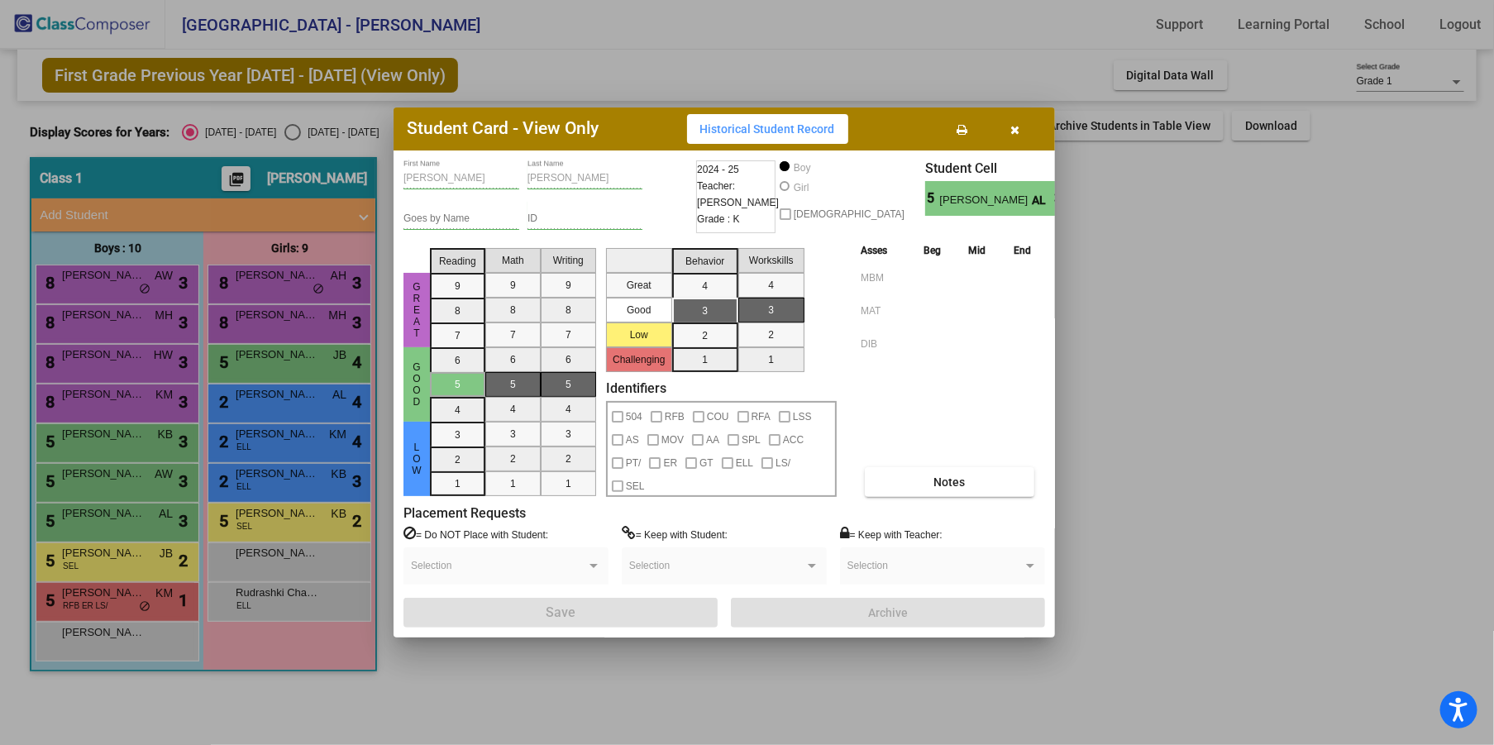
click at [102, 557] on div at bounding box center [747, 372] width 1494 height 745
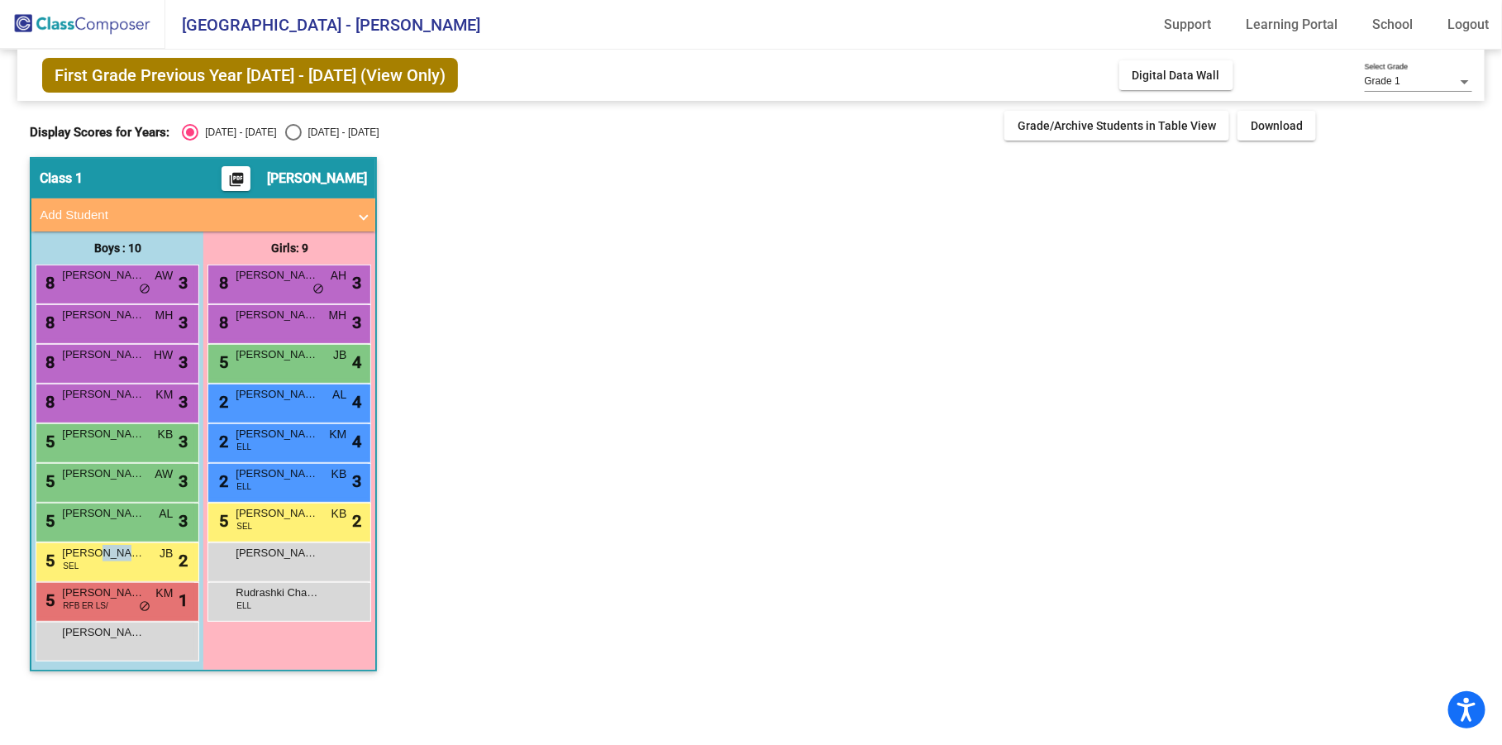
click at [102, 557] on span "Derin Erdimir" at bounding box center [103, 553] width 83 height 17
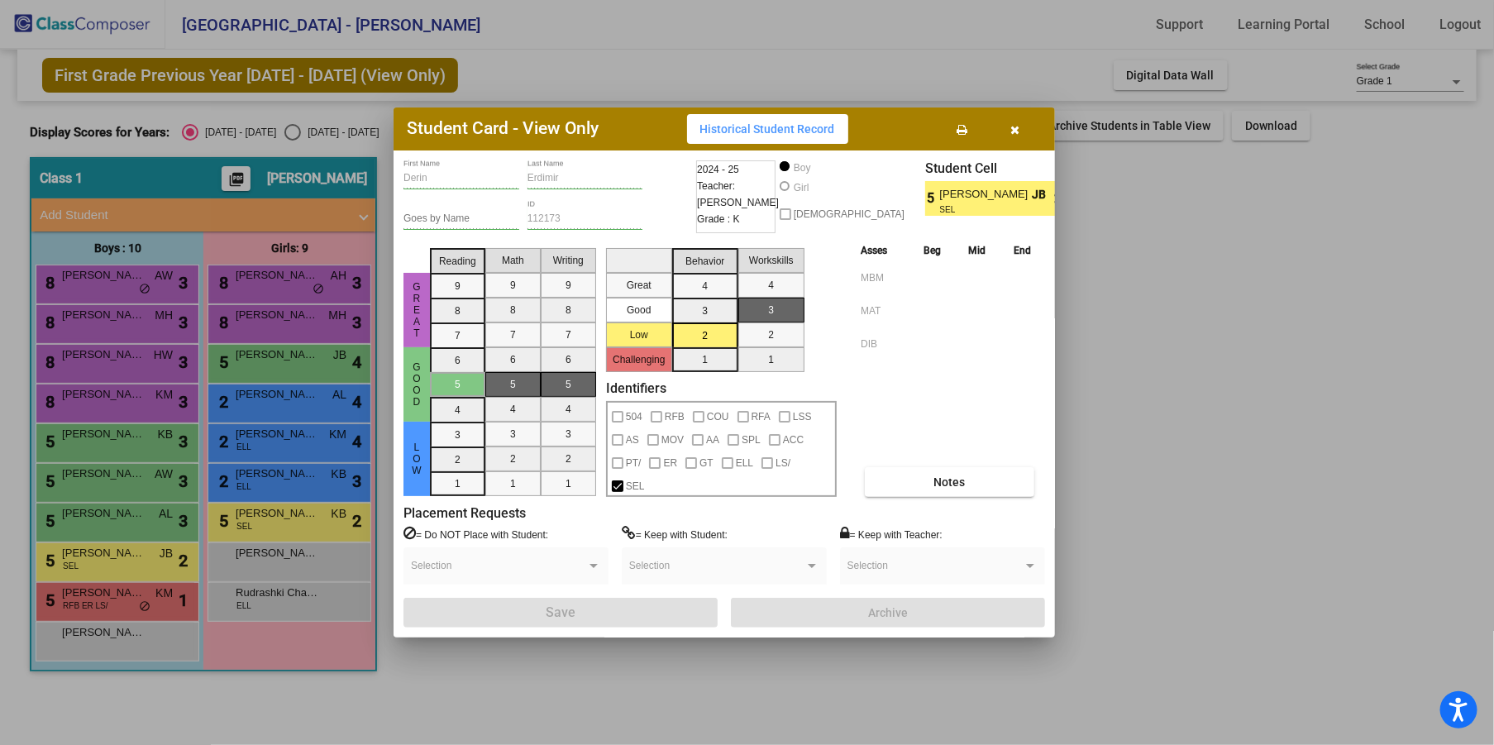
click at [102, 600] on div at bounding box center [747, 372] width 1494 height 745
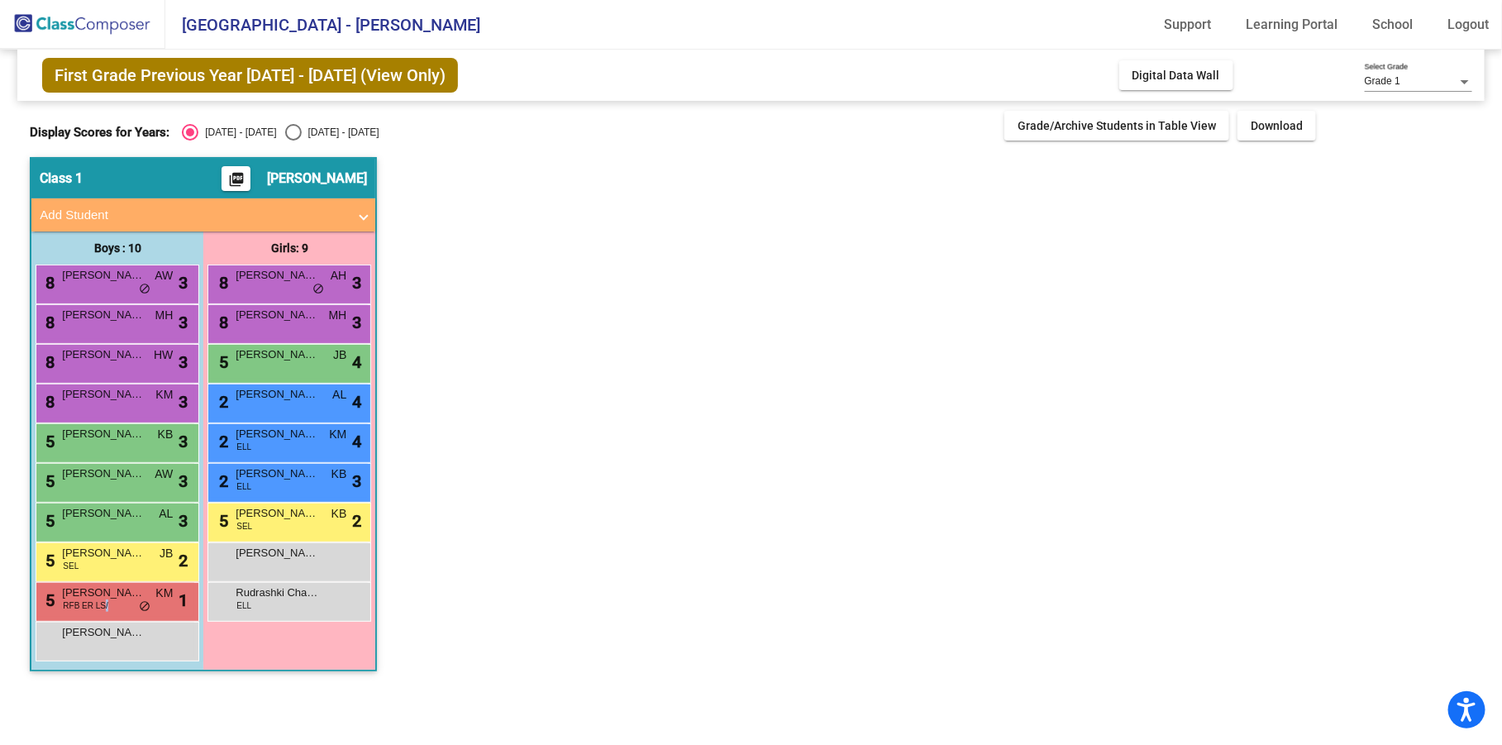
click at [102, 600] on span "RFB ER LS/" at bounding box center [85, 605] width 45 height 12
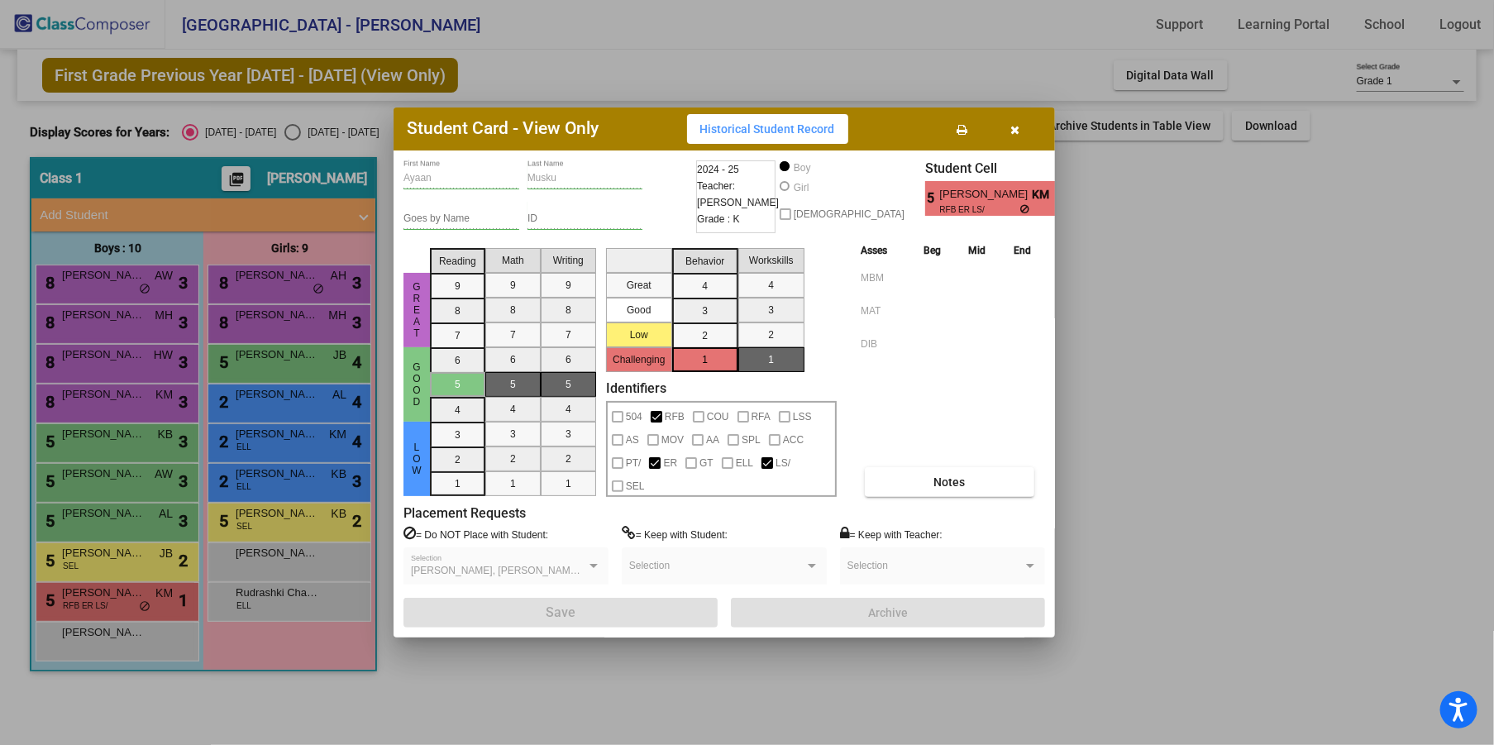
click at [101, 637] on div at bounding box center [747, 372] width 1494 height 745
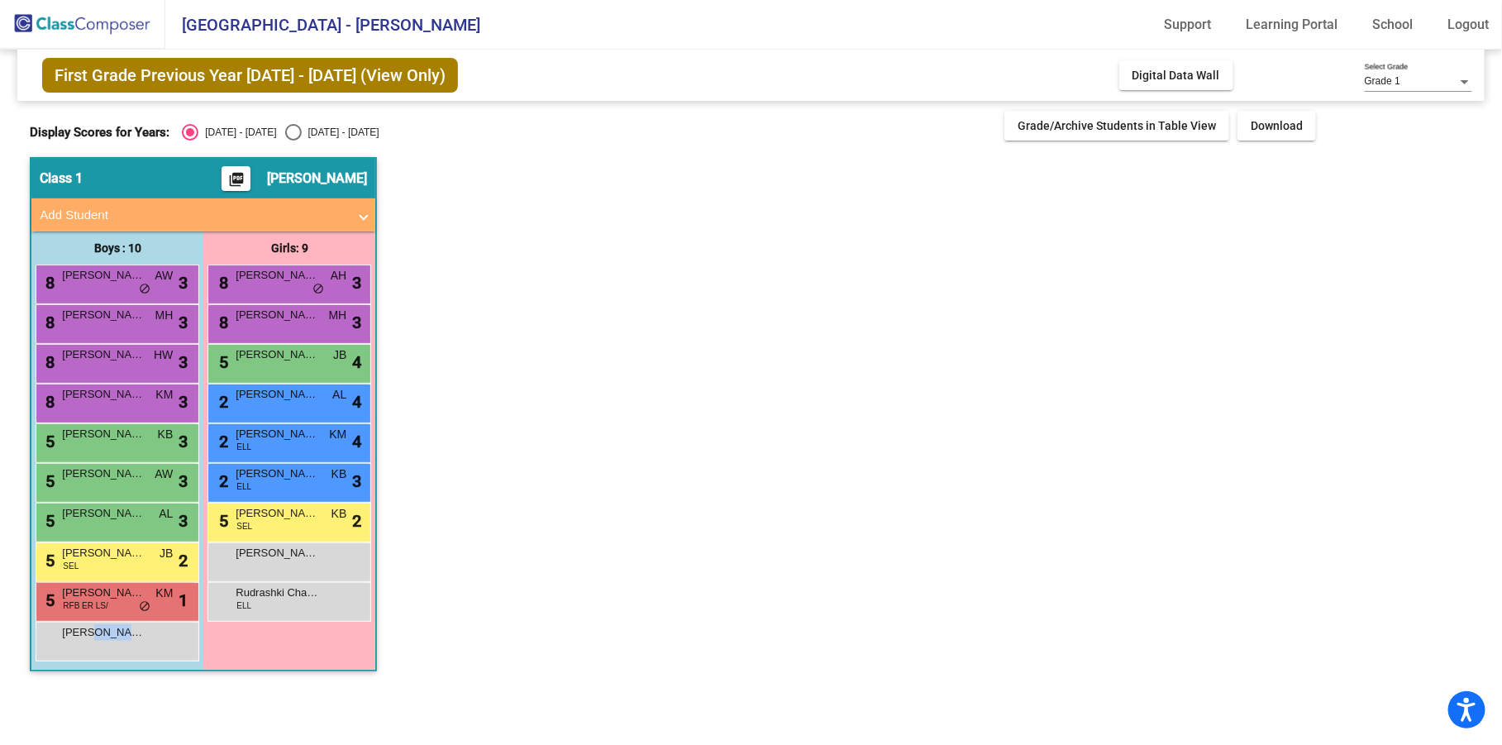
click at [101, 637] on span "Omar Mohamed" at bounding box center [103, 632] width 83 height 17
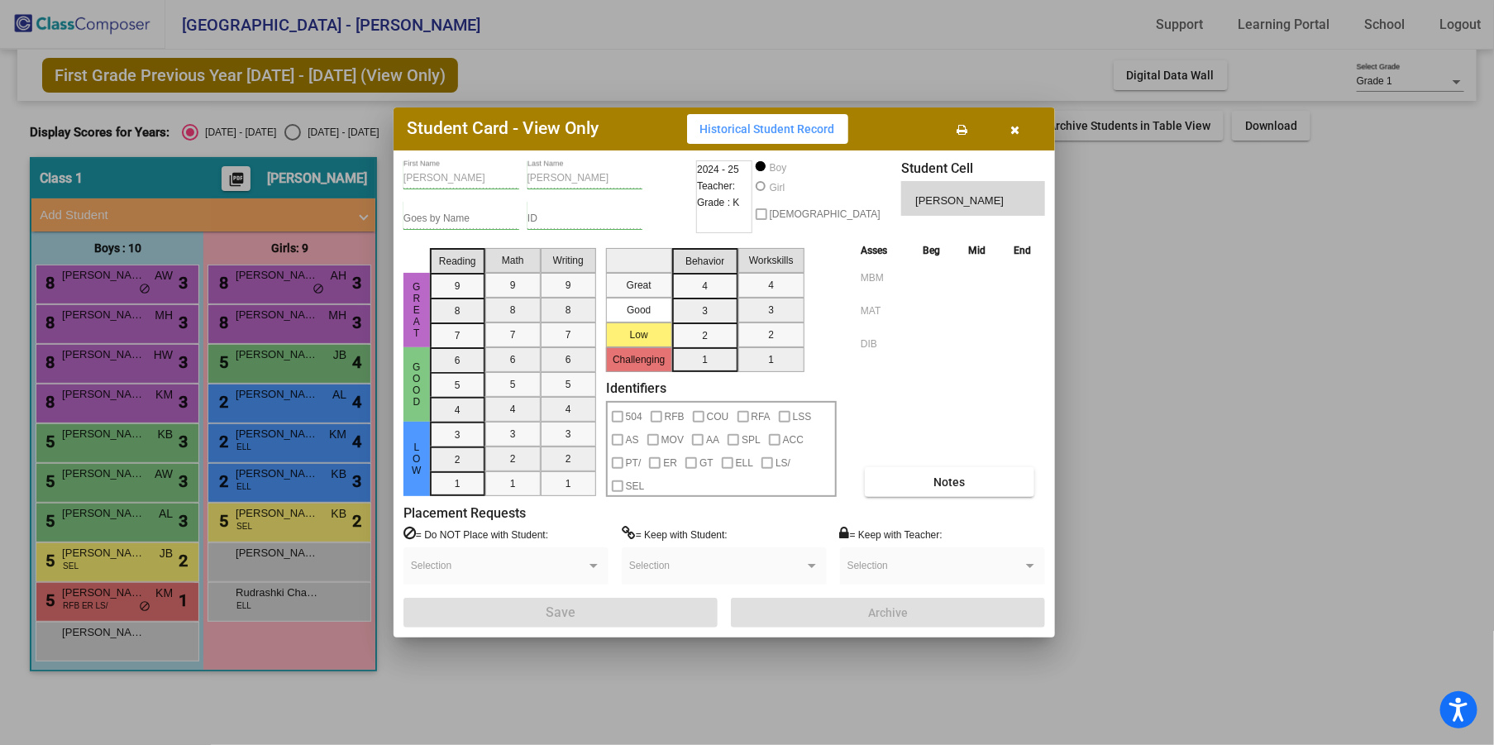
click at [296, 286] on div at bounding box center [747, 372] width 1494 height 745
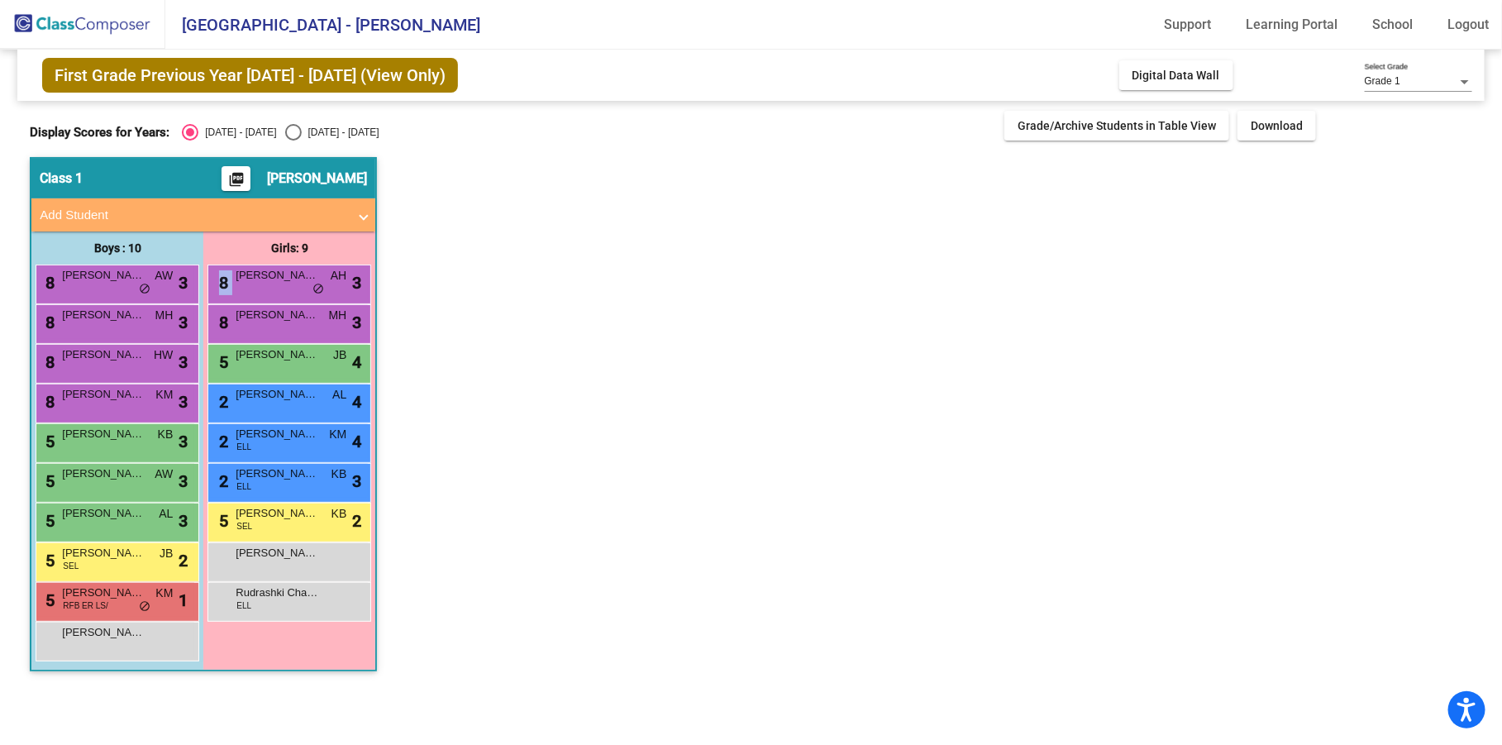
click at [296, 286] on div "8 Elizabeth Wehler AH lock do_not_disturb_alt 3" at bounding box center [289, 282] width 158 height 34
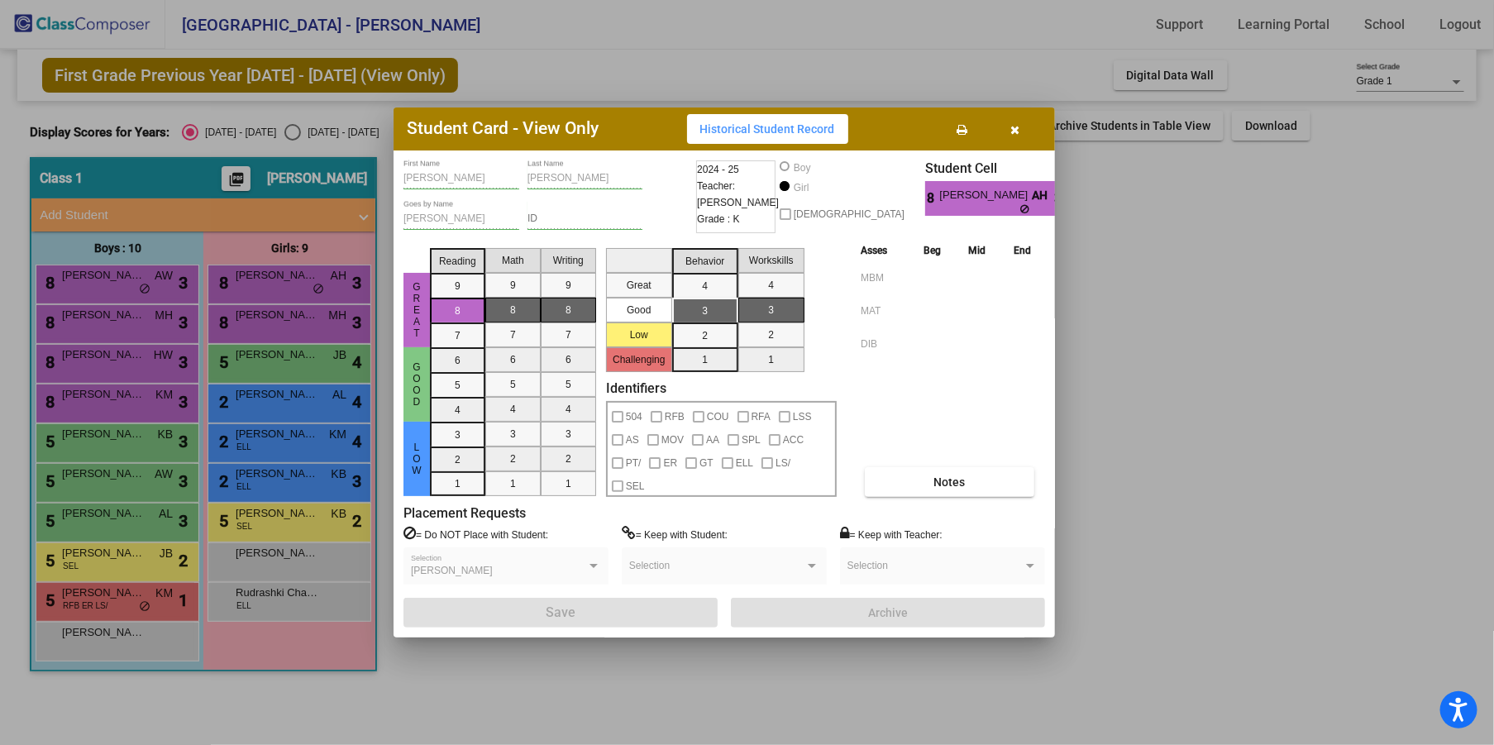
click at [289, 327] on div at bounding box center [747, 372] width 1494 height 745
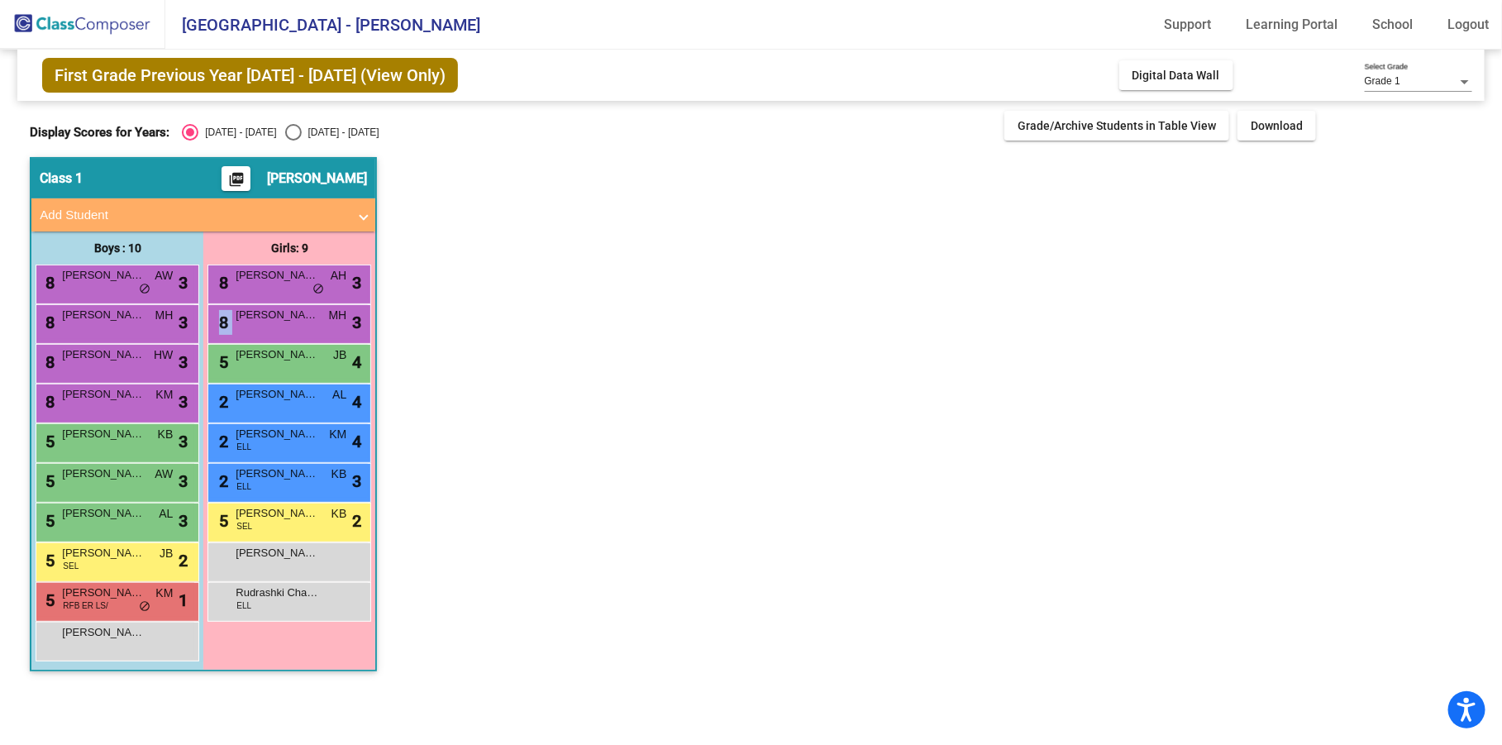
click at [289, 327] on div "8 Mila Kray MH lock do_not_disturb_alt 3" at bounding box center [289, 322] width 158 height 34
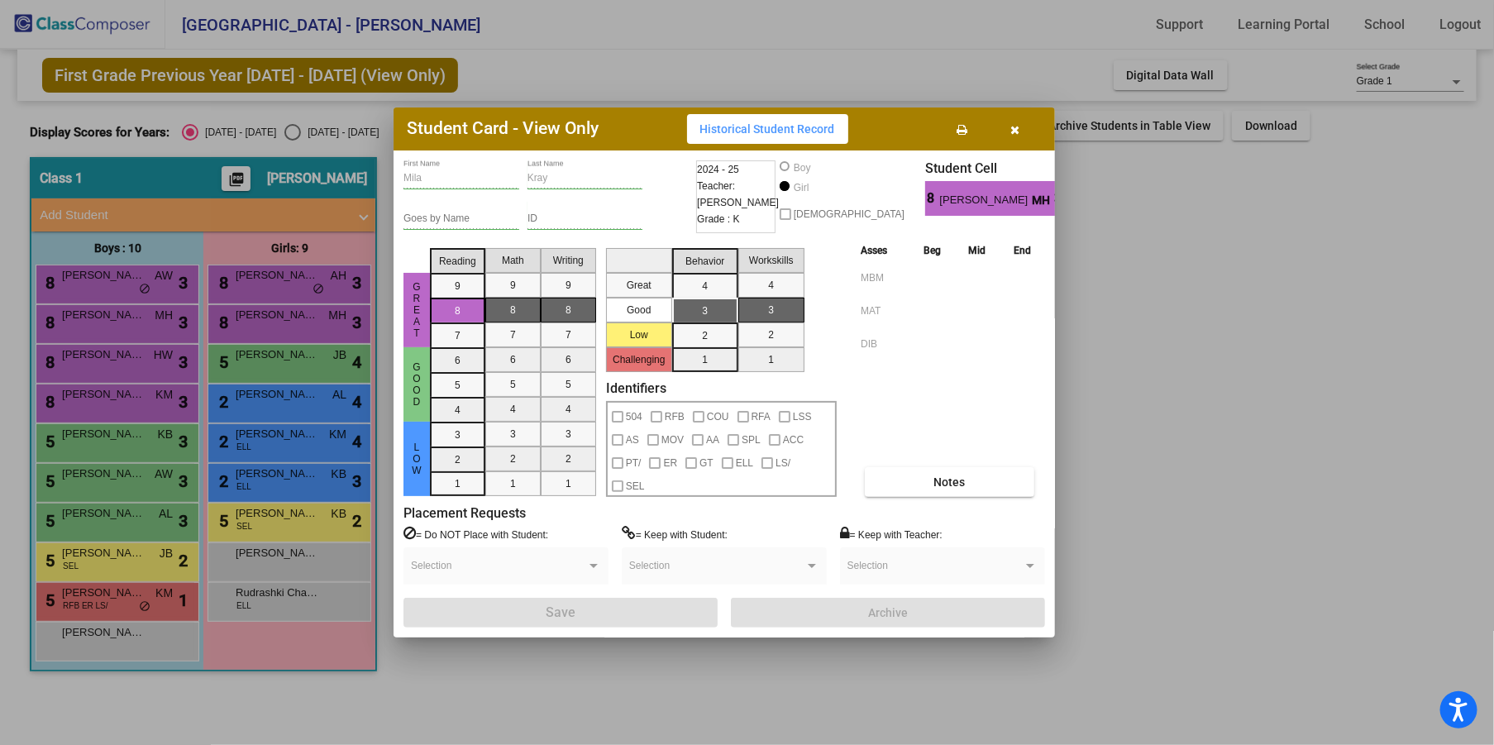
click at [290, 287] on div at bounding box center [747, 372] width 1494 height 745
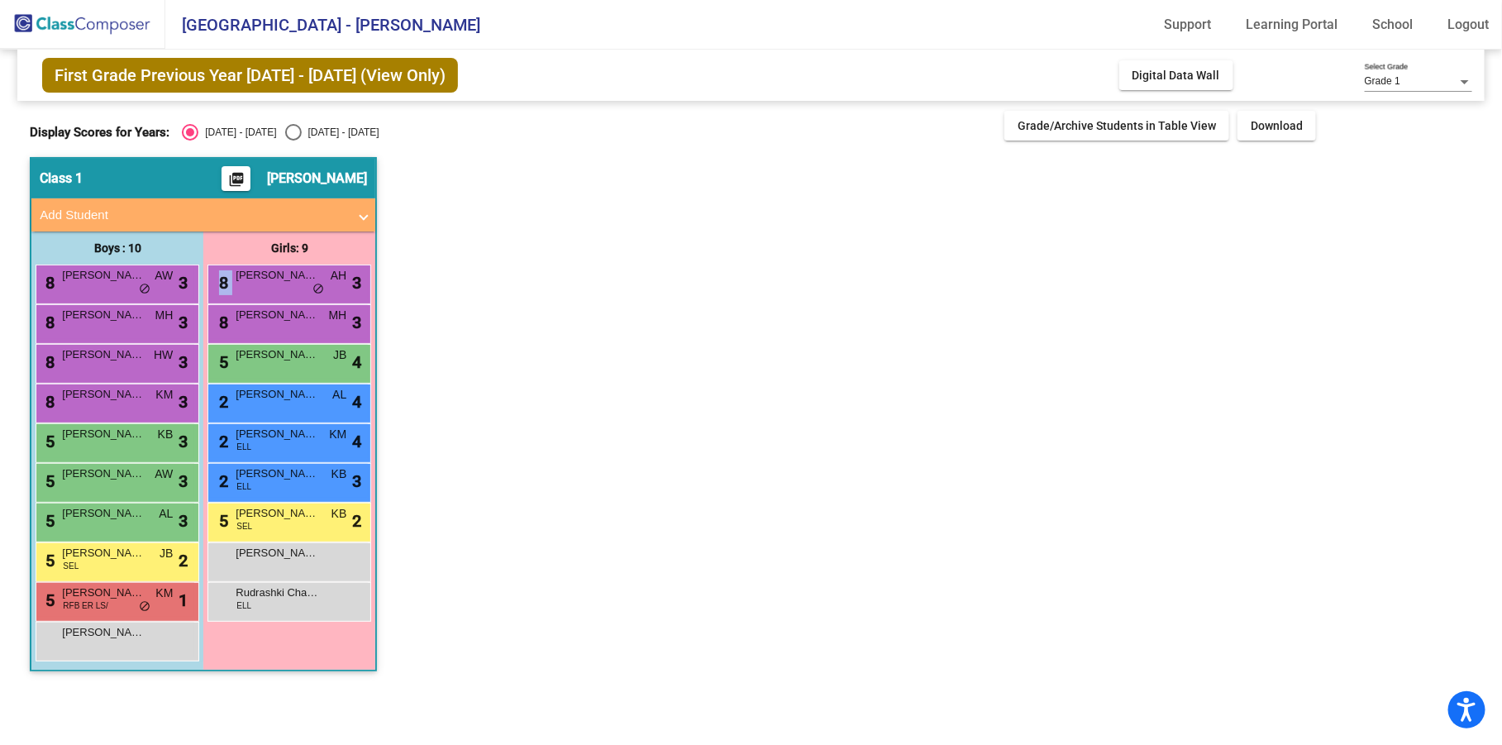
click at [290, 287] on div "8 Elizabeth Wehler AH lock do_not_disturb_alt 3" at bounding box center [289, 282] width 158 height 34
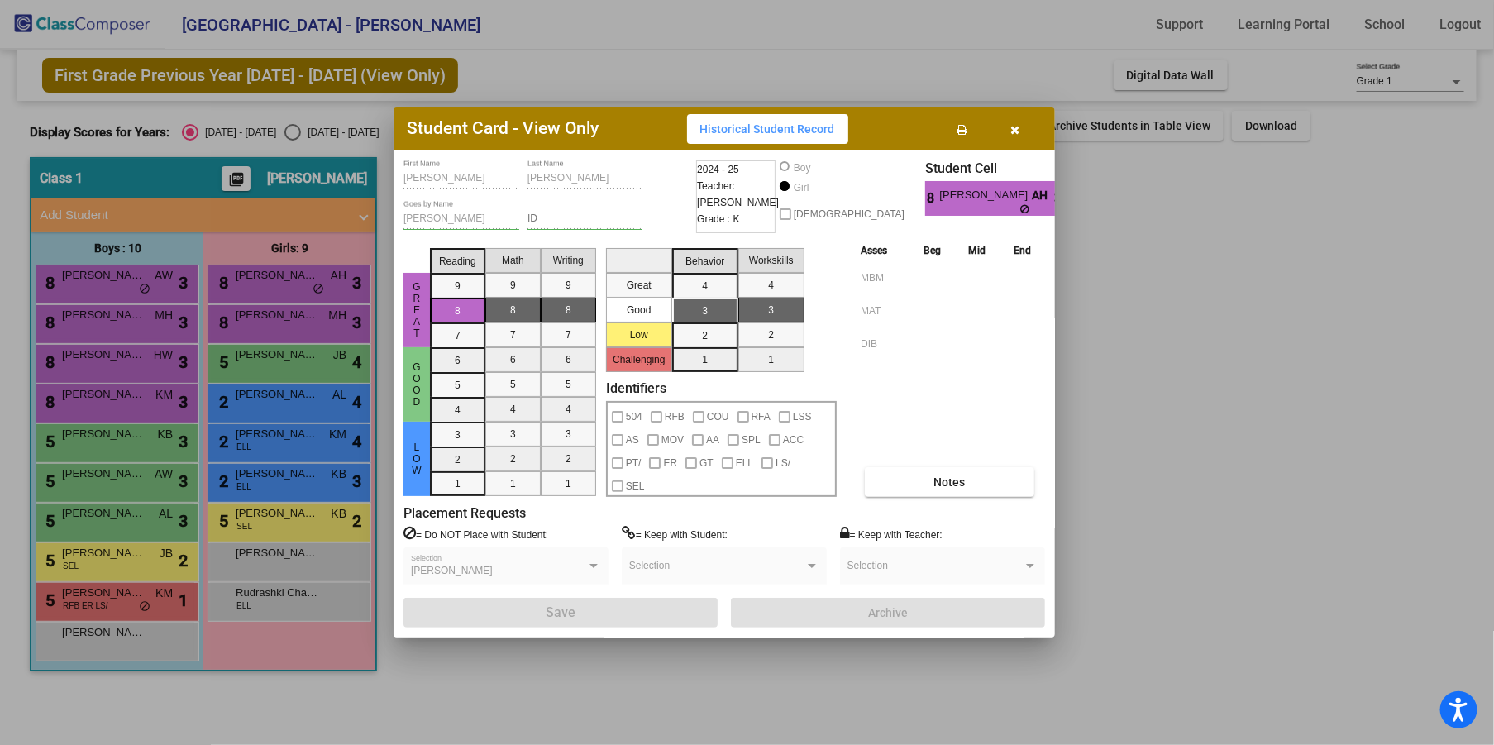
click at [253, 318] on div at bounding box center [747, 372] width 1494 height 745
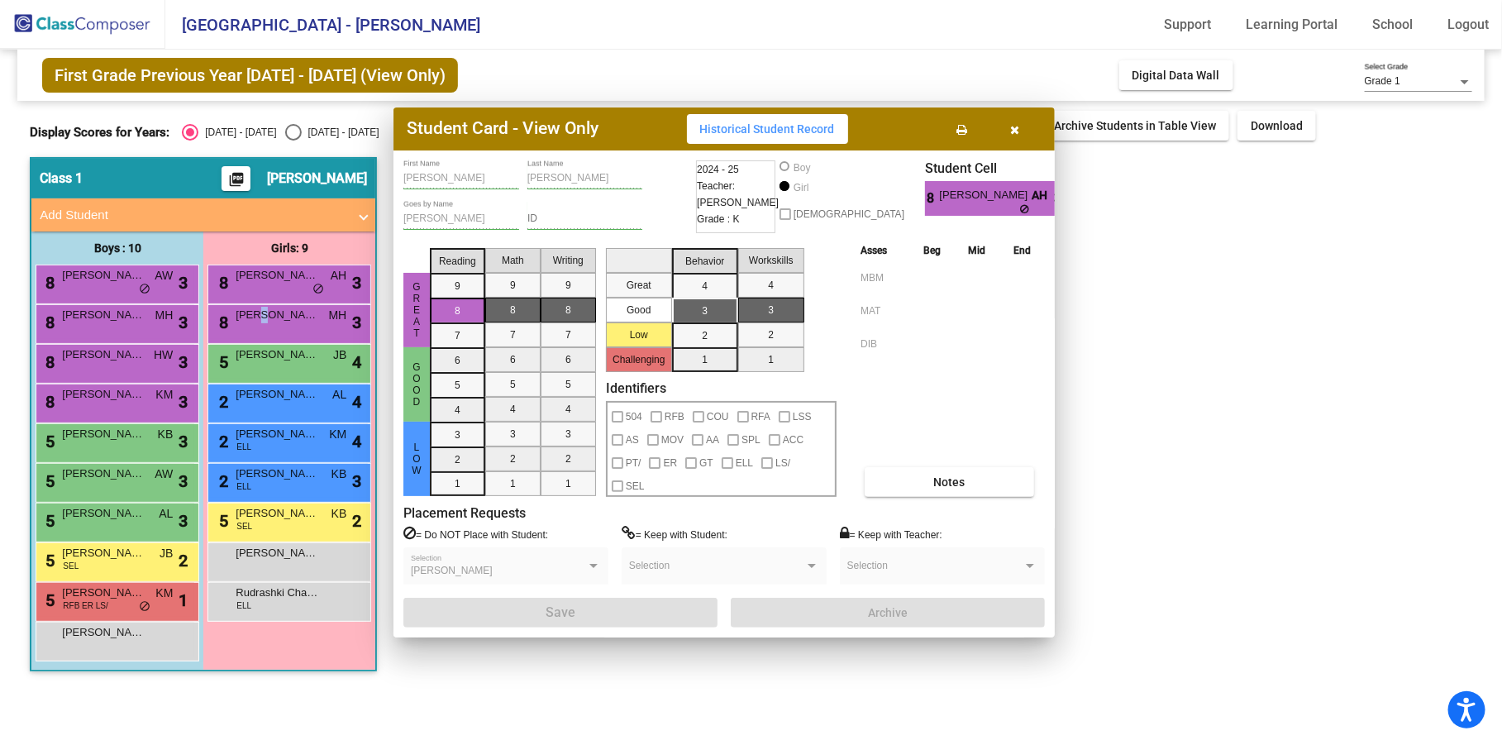
click at [253, 318] on span "Mila Kray" at bounding box center [277, 315] width 83 height 17
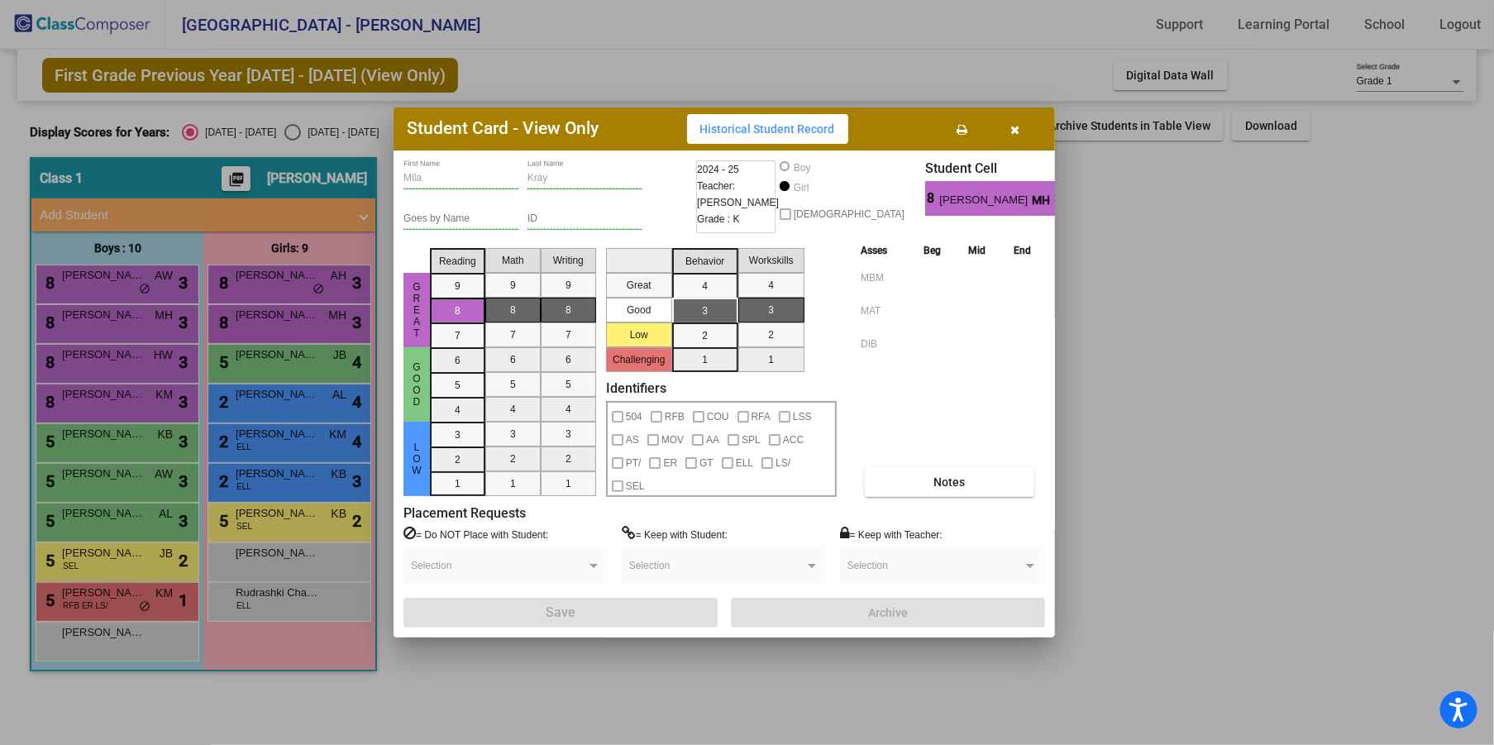
click at [261, 356] on div at bounding box center [747, 372] width 1494 height 745
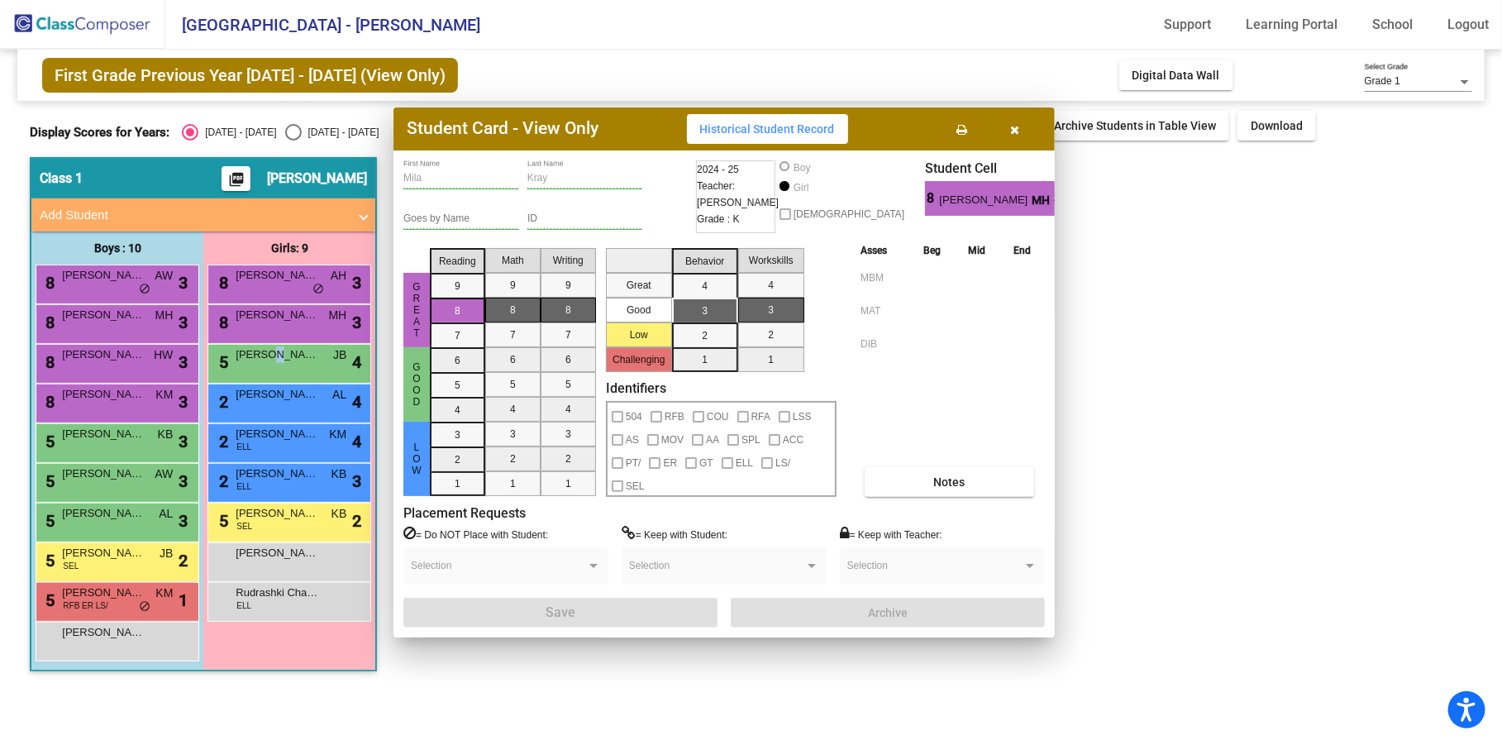
click at [261, 356] on span "Arpita Chandel" at bounding box center [277, 354] width 83 height 17
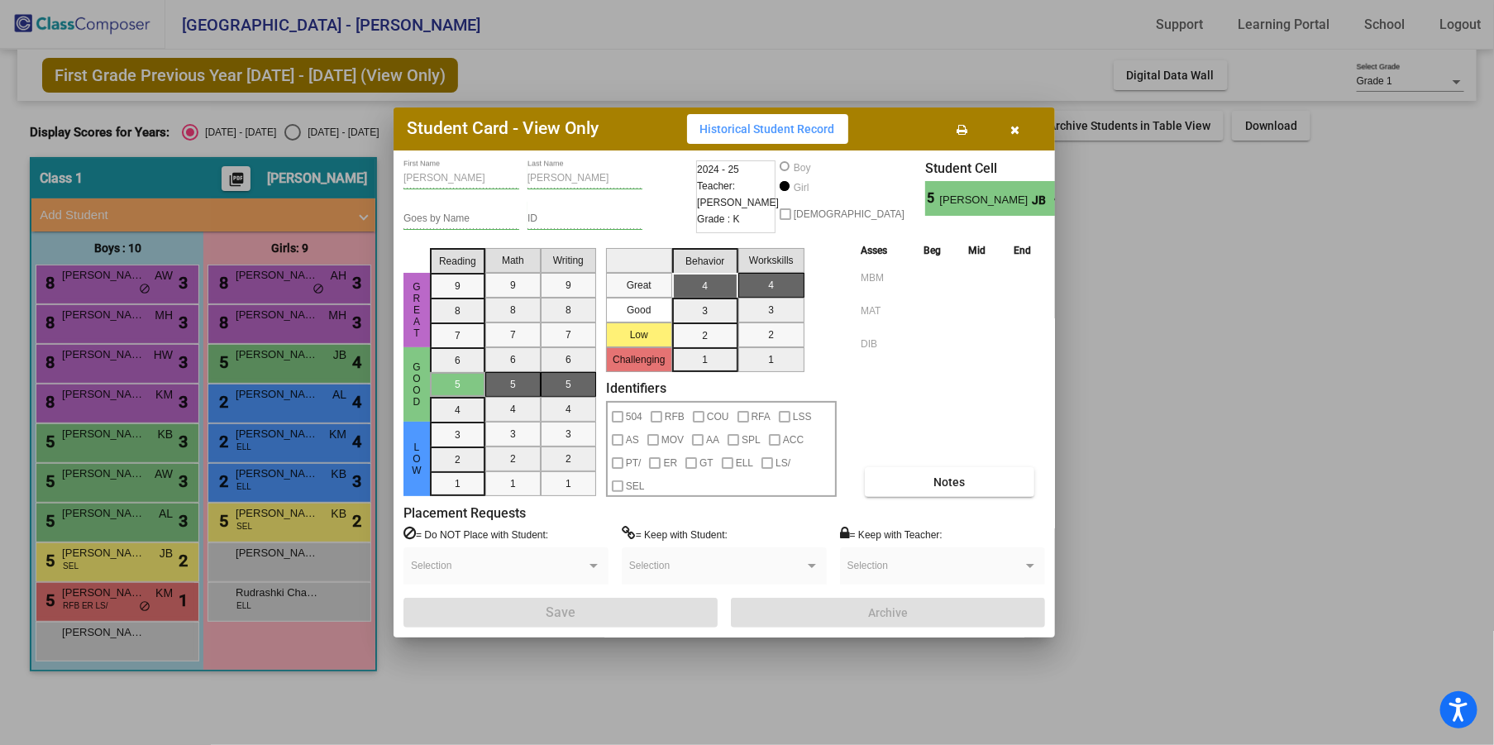
click at [261, 398] on div at bounding box center [747, 372] width 1494 height 745
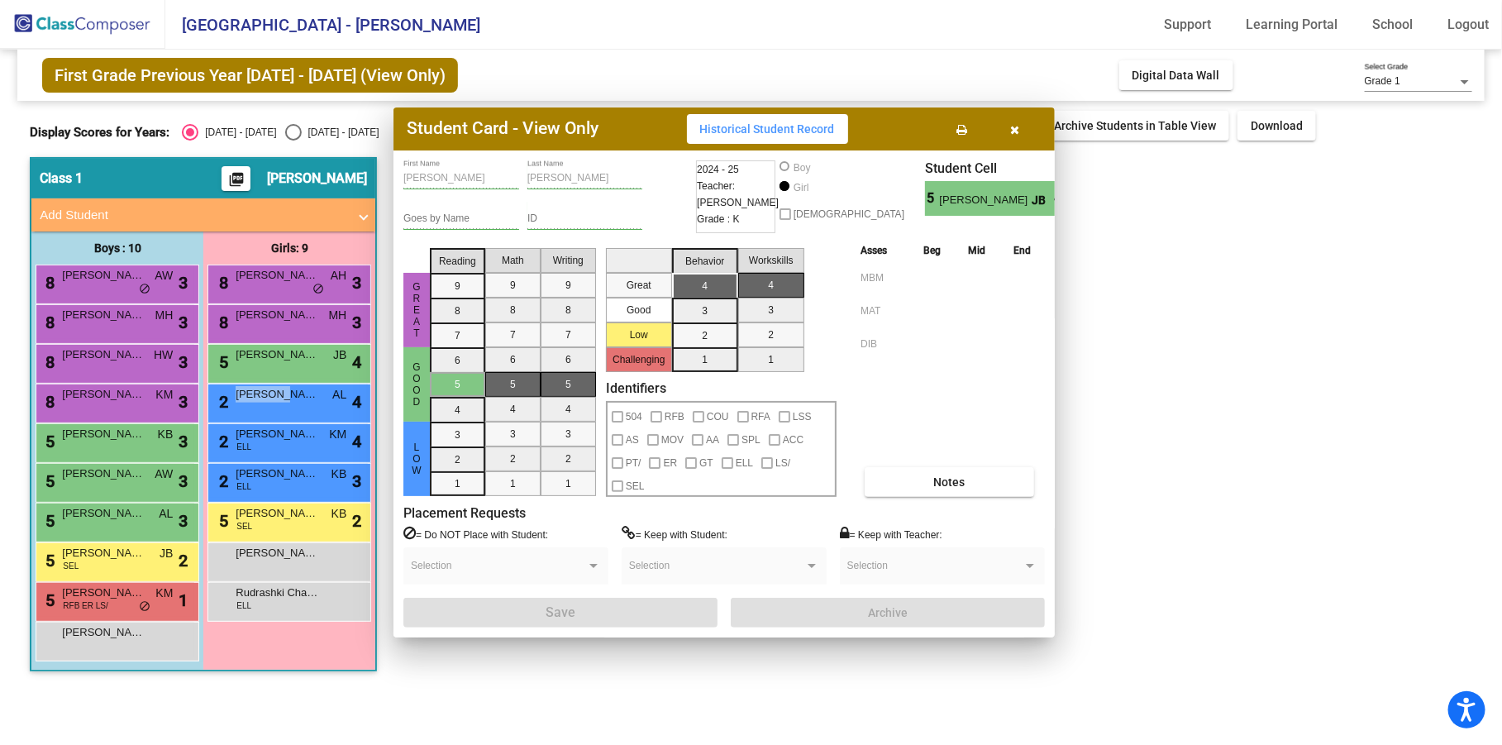
click at [261, 398] on span "Florence Manduke" at bounding box center [277, 394] width 83 height 17
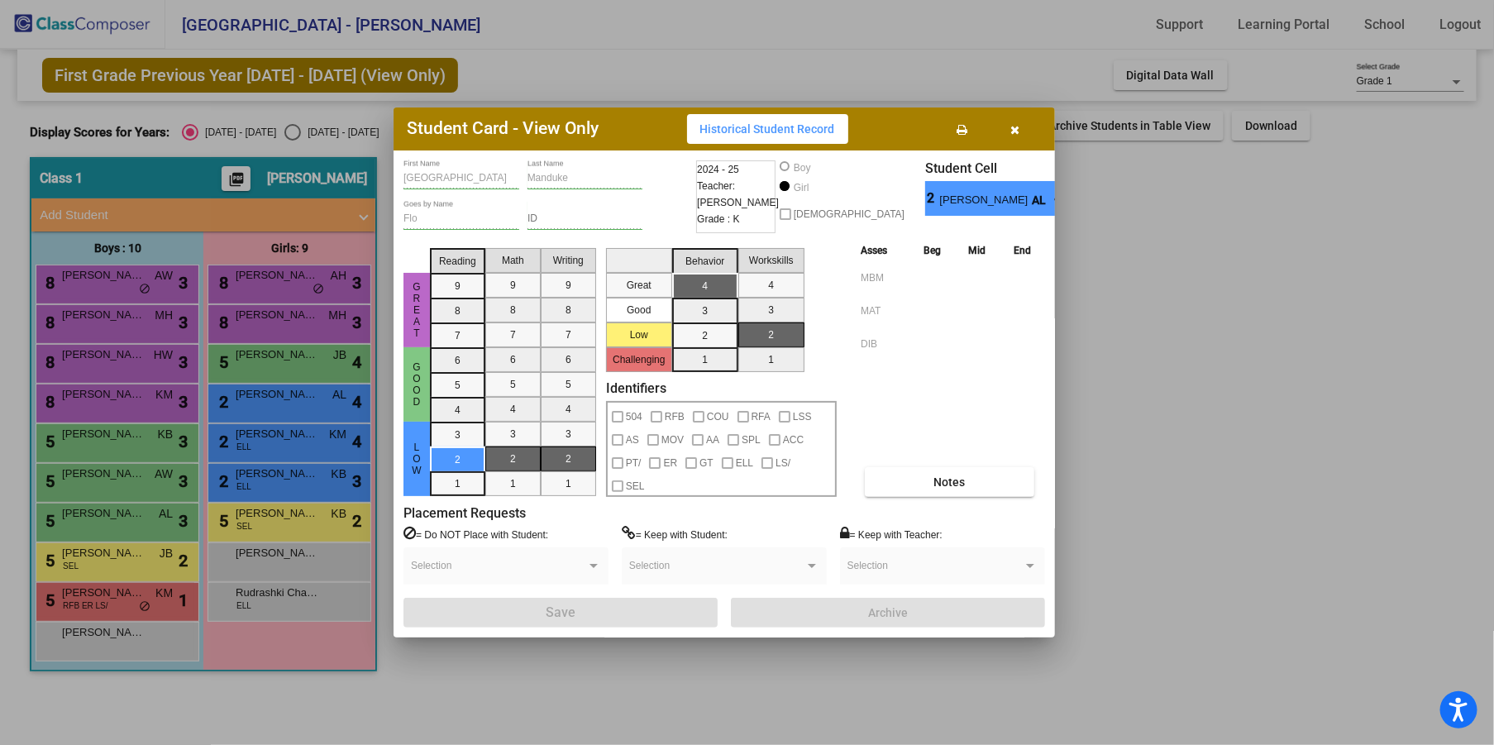
click at [264, 427] on div at bounding box center [747, 372] width 1494 height 745
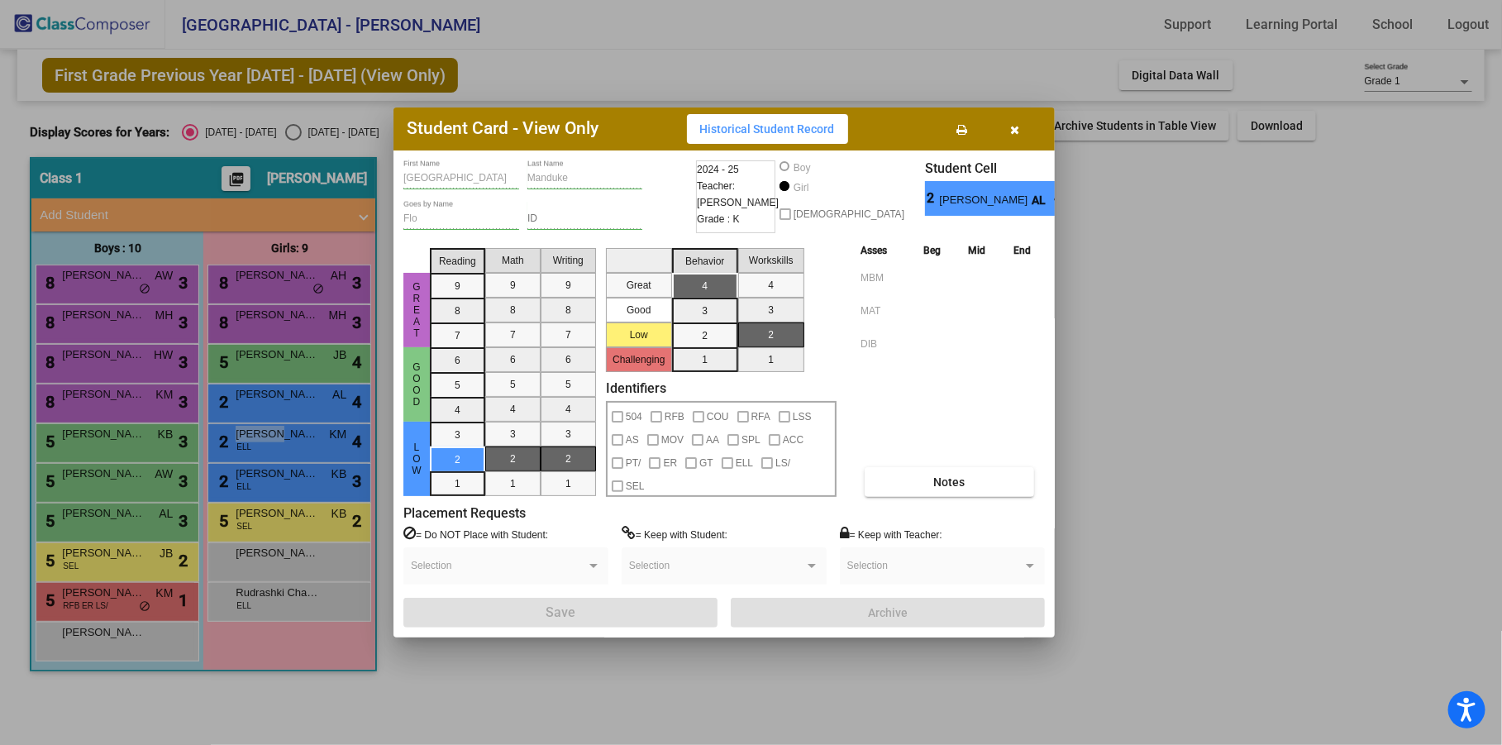
click at [264, 427] on span "Vaidika Bollu" at bounding box center [277, 434] width 83 height 17
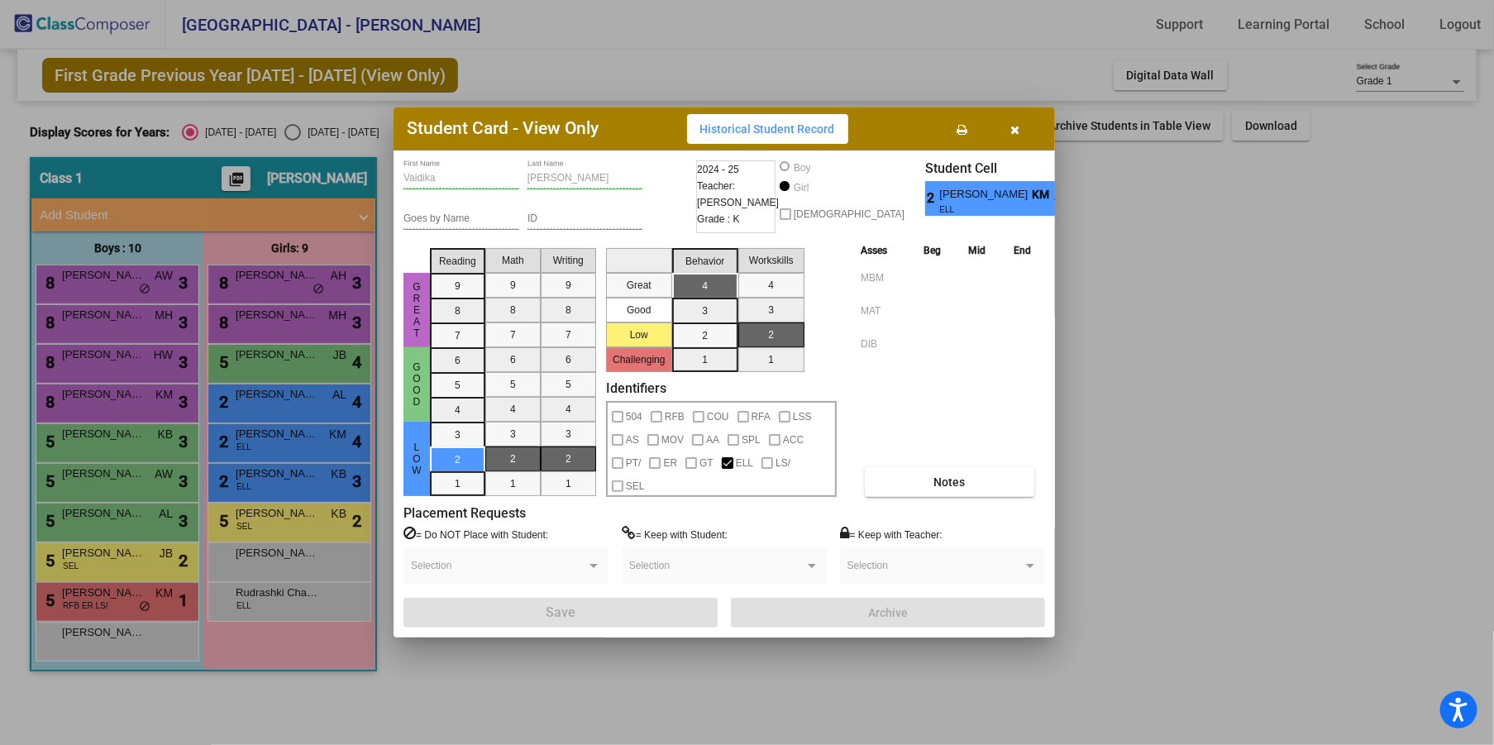
click at [260, 476] on div at bounding box center [747, 372] width 1494 height 745
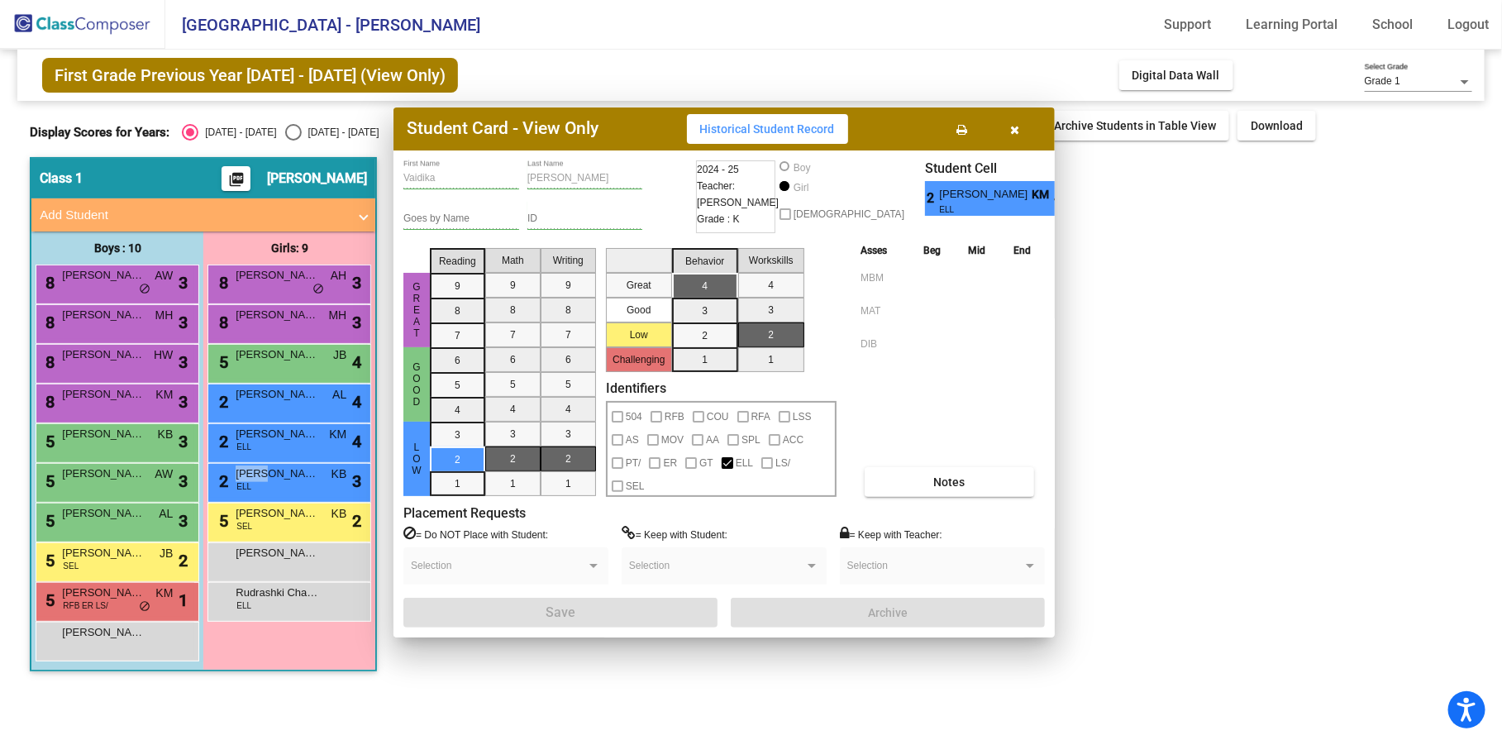
click at [260, 476] on span "Jenna Said" at bounding box center [277, 473] width 83 height 17
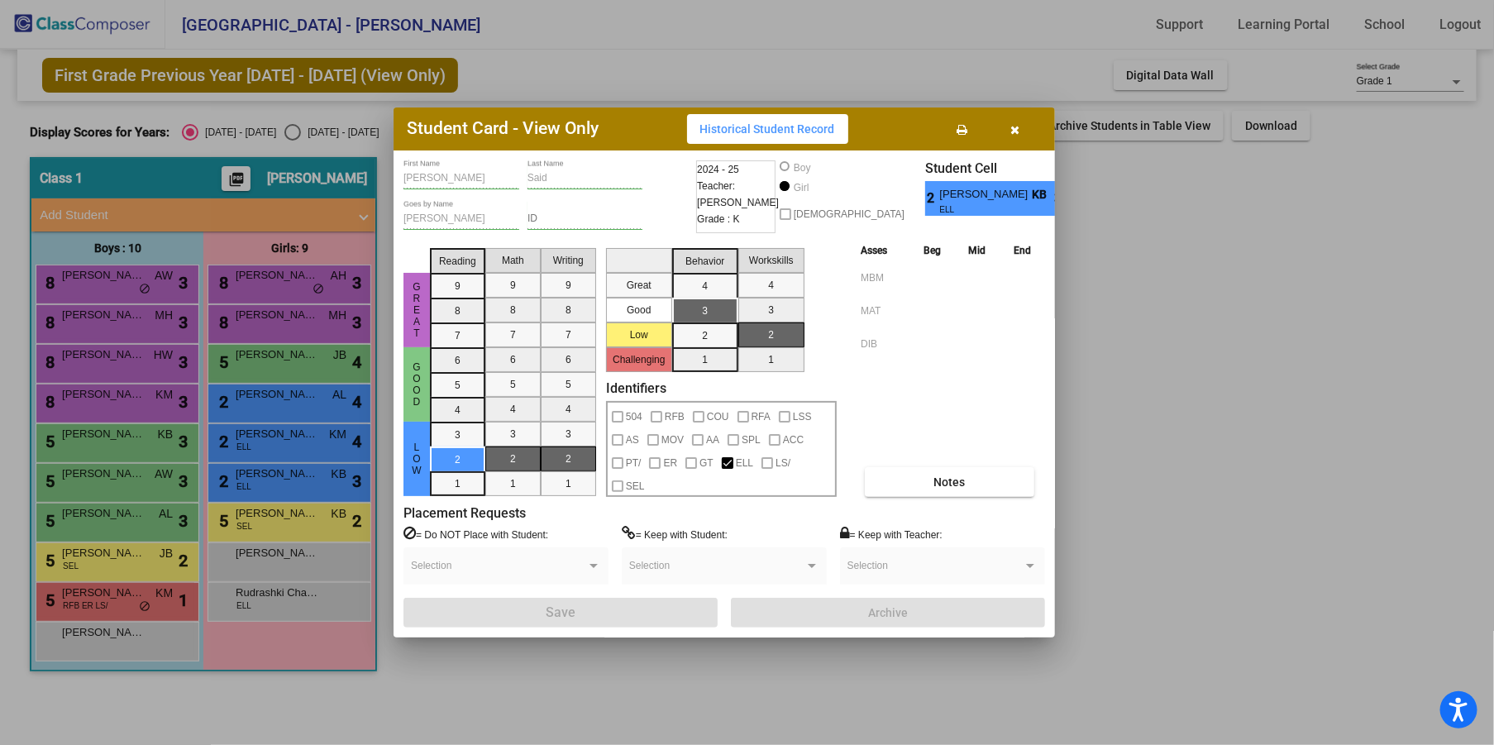
click at [254, 561] on div at bounding box center [747, 372] width 1494 height 745
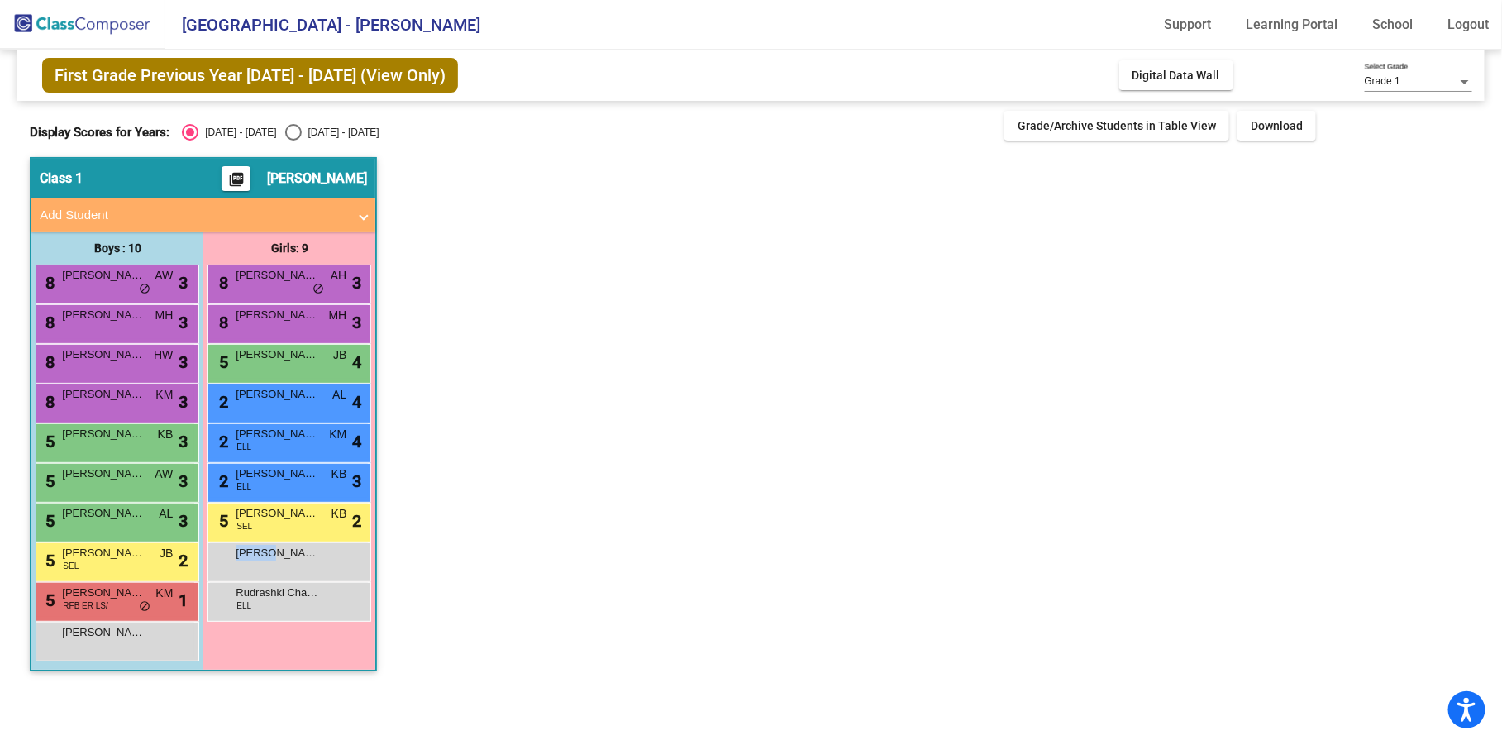
click at [254, 561] on div "Aliyah Forsythe lock do_not_disturb_alt" at bounding box center [289, 560] width 158 height 34
